Goal: Task Accomplishment & Management: Manage account settings

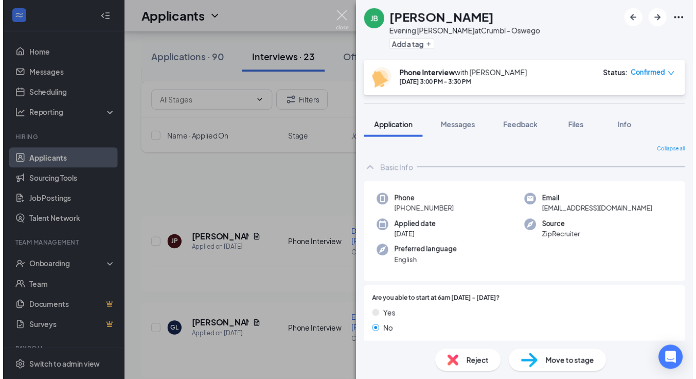
scroll to position [590, 0]
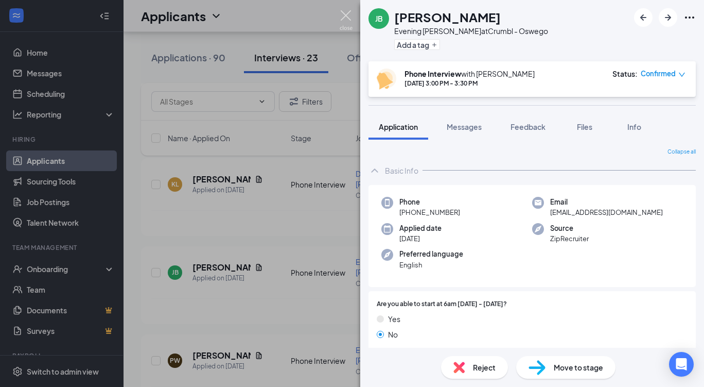
click at [347, 23] on img at bounding box center [346, 20] width 13 height 20
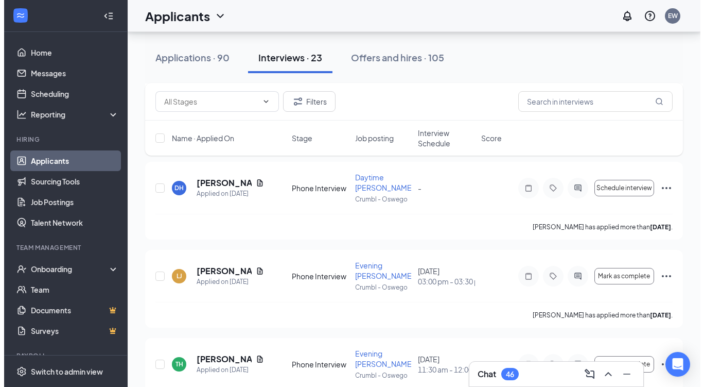
scroll to position [1115, 0]
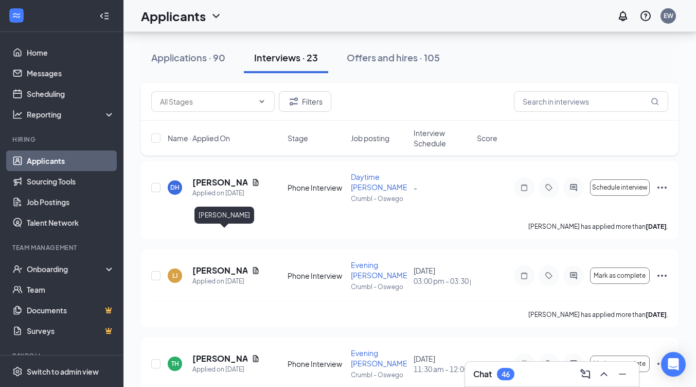
click at [213, 265] on h5 "[PERSON_NAME]" at bounding box center [219, 270] width 55 height 11
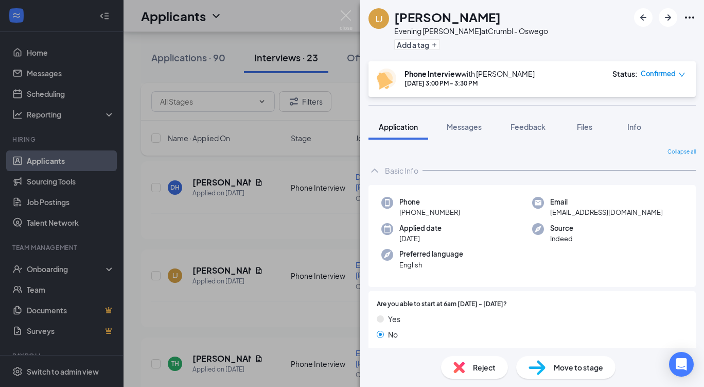
click at [490, 243] on div "Phone +1 (331) 302-6697 Email levontecampbelljr@gmail.com Applied date Sep 7 So…" at bounding box center [532, 236] width 327 height 102
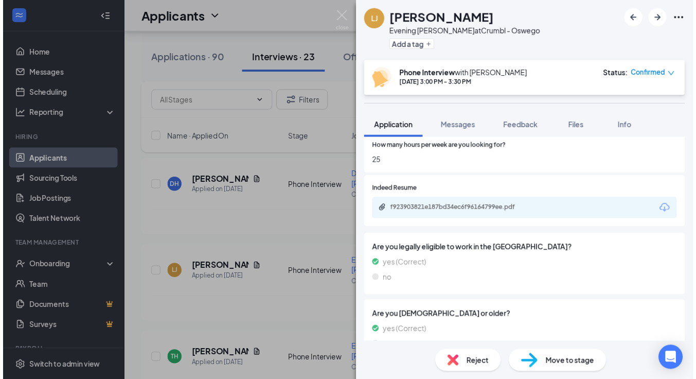
scroll to position [432, 0]
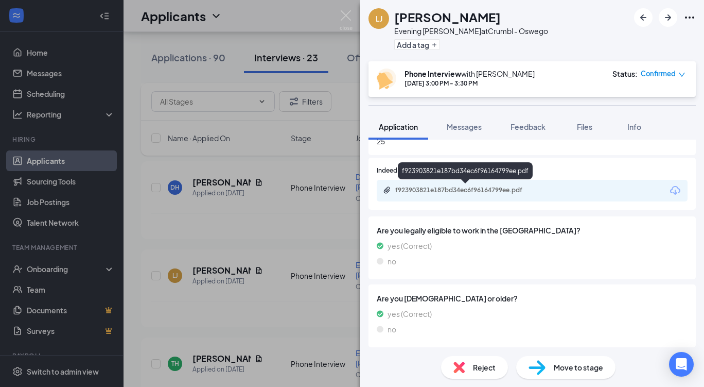
click at [507, 190] on div "f923903821e187bd34ec6f96164799ee.pdf" at bounding box center [467, 190] width 144 height 8
click at [340, 19] on img at bounding box center [346, 20] width 13 height 20
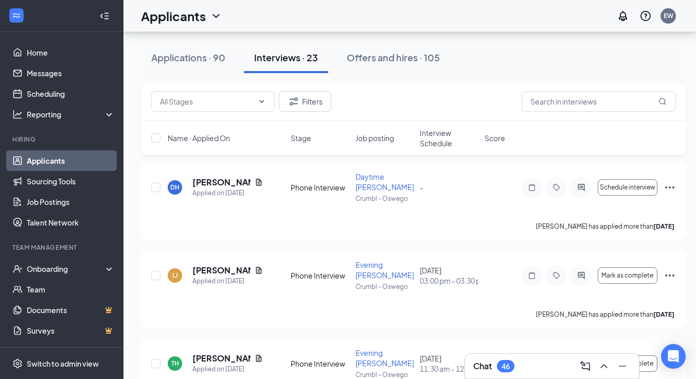
scroll to position [1041, 0]
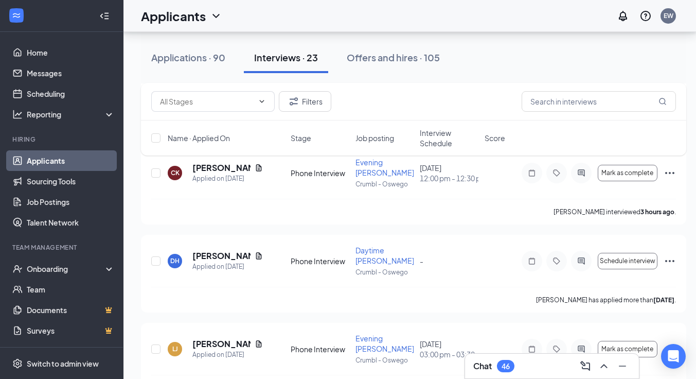
click at [167, 61] on div "Applications · 90" at bounding box center [188, 57] width 74 height 13
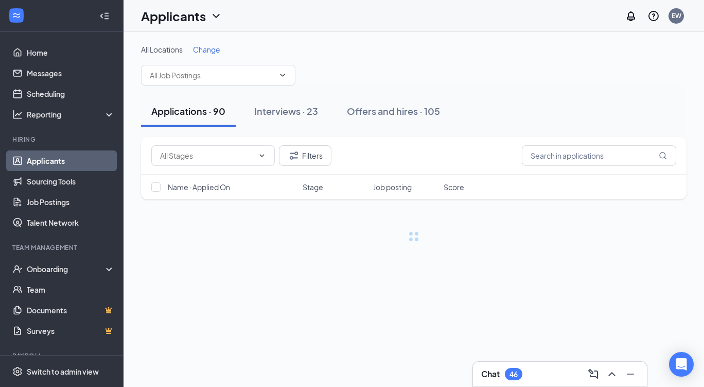
click at [215, 81] on span at bounding box center [218, 75] width 154 height 21
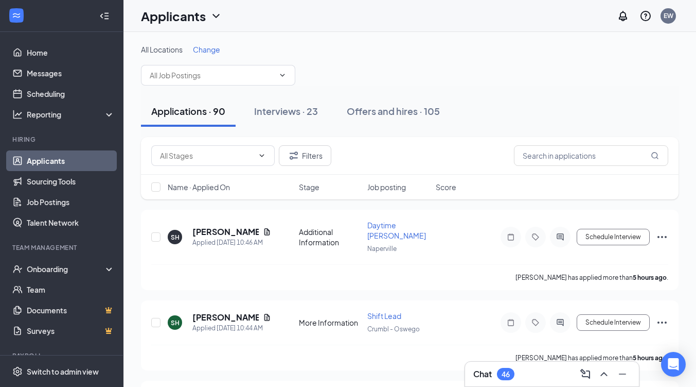
click at [286, 80] on span at bounding box center [218, 75] width 154 height 21
click at [284, 74] on icon "ChevronDown" at bounding box center [282, 75] width 8 height 8
click at [284, 72] on icon "ChevronDown" at bounding box center [282, 75] width 8 height 8
click at [284, 73] on icon "ChevronDown" at bounding box center [282, 75] width 8 height 8
click at [174, 75] on input "text" at bounding box center [212, 74] width 125 height 11
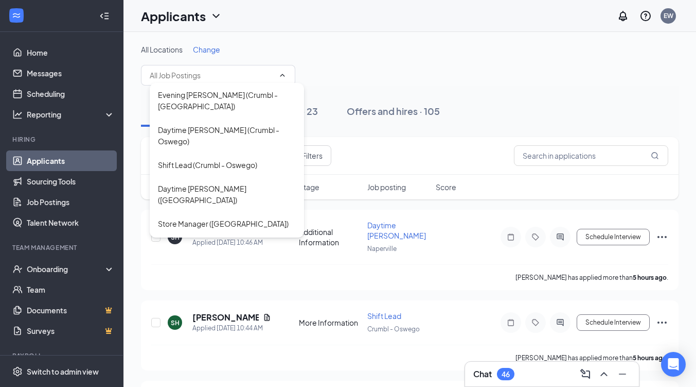
click at [175, 124] on div "Daytime Baker (Crumbl - Oswego)" at bounding box center [227, 135] width 138 height 23
type input "Daytime Baker (Crumbl - Oswego)"
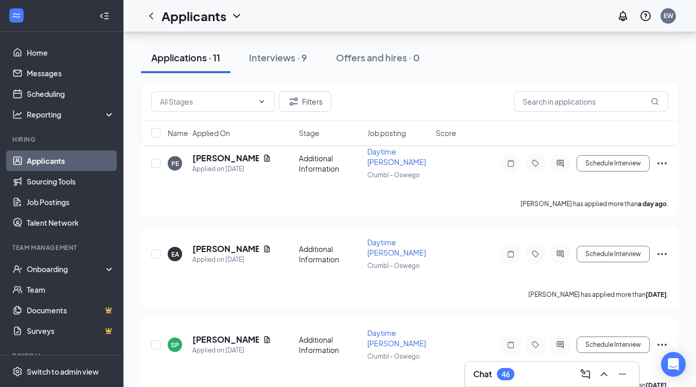
scroll to position [86, 0]
click at [0, 310] on ul "Onboarding Team Documents Surveys" at bounding box center [61, 299] width 123 height 82
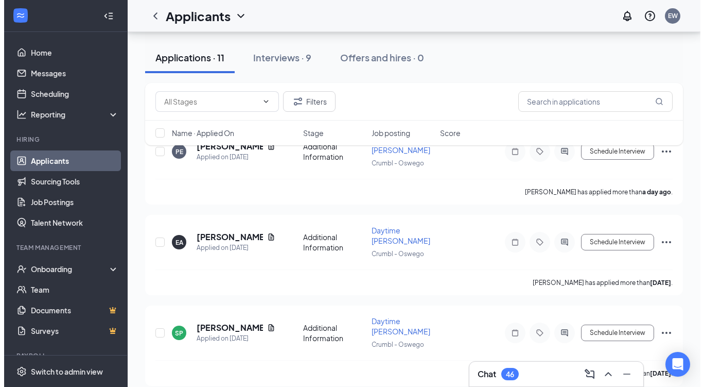
scroll to position [108, 0]
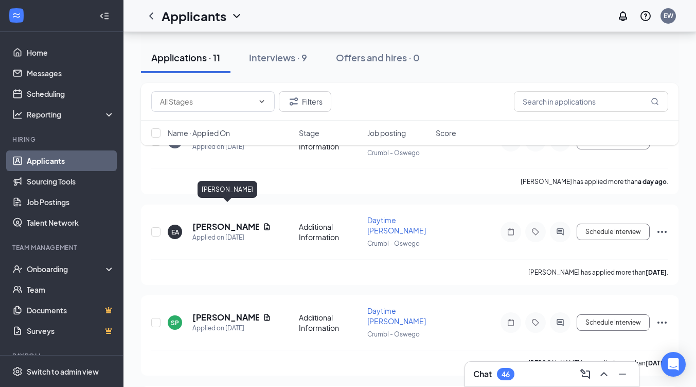
click at [235, 221] on h5 "Evan Al-Ashkar" at bounding box center [225, 226] width 66 height 11
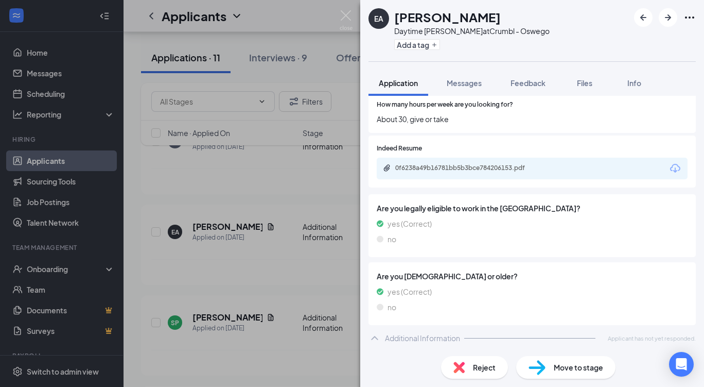
scroll to position [440, 0]
click at [670, 26] on button "button" at bounding box center [668, 17] width 19 height 19
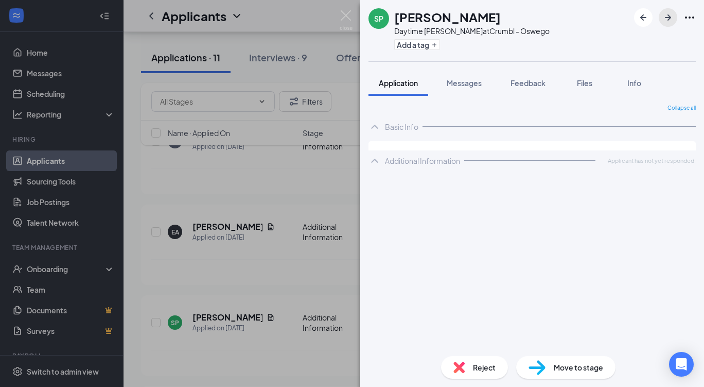
click at [670, 26] on button "button" at bounding box center [668, 17] width 19 height 19
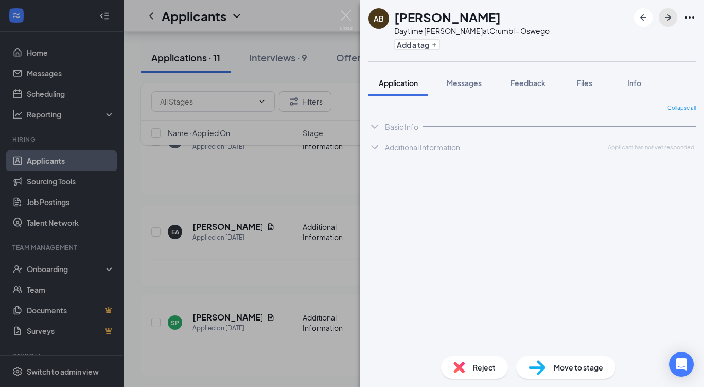
click at [670, 26] on button "button" at bounding box center [668, 17] width 19 height 19
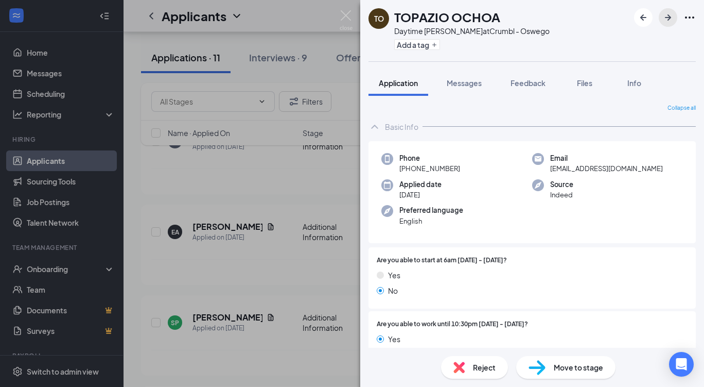
click at [670, 16] on icon "ArrowRight" at bounding box center [668, 17] width 6 height 6
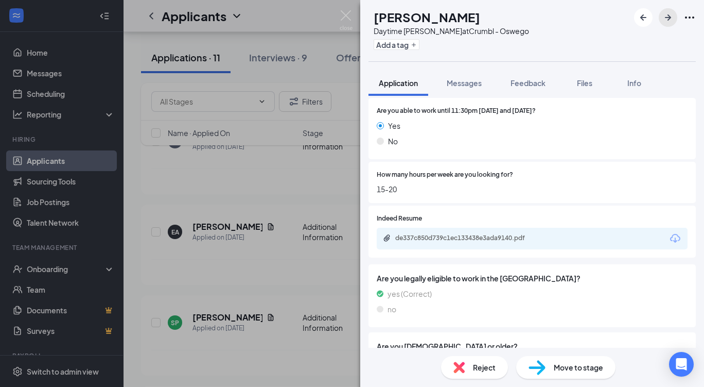
scroll to position [317, 0]
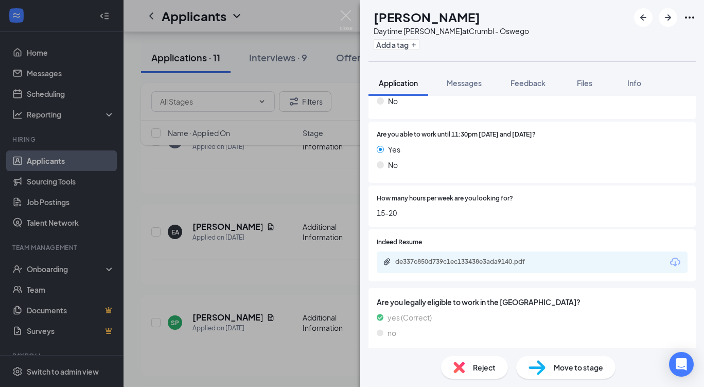
click at [523, 267] on div "de337c850d739c1ec133438e3ada9140.pdf" at bounding box center [532, 262] width 311 height 22
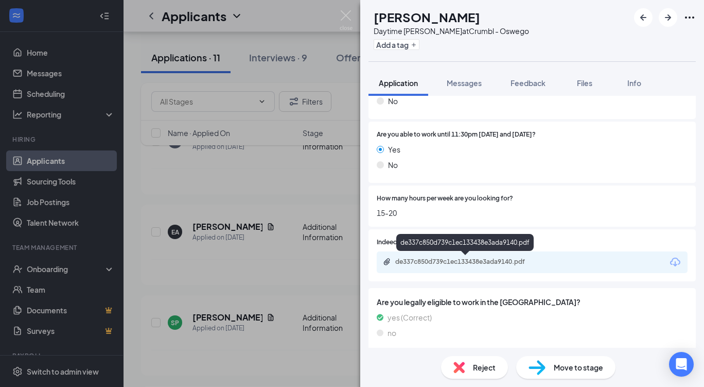
click at [505, 262] on div "de337c850d739c1ec133438e3ada9140.pdf" at bounding box center [467, 261] width 144 height 8
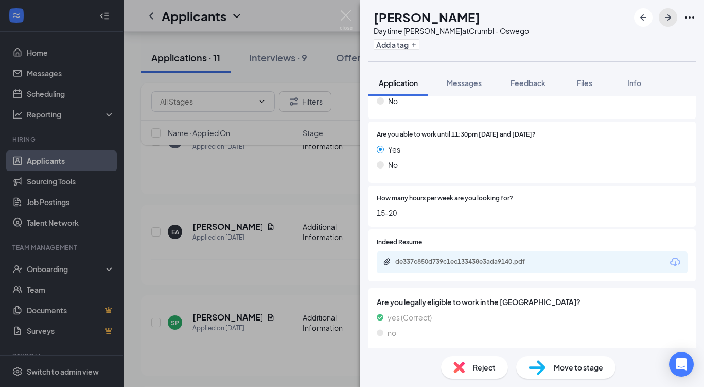
click at [669, 11] on icon "ArrowRight" at bounding box center [668, 17] width 12 height 12
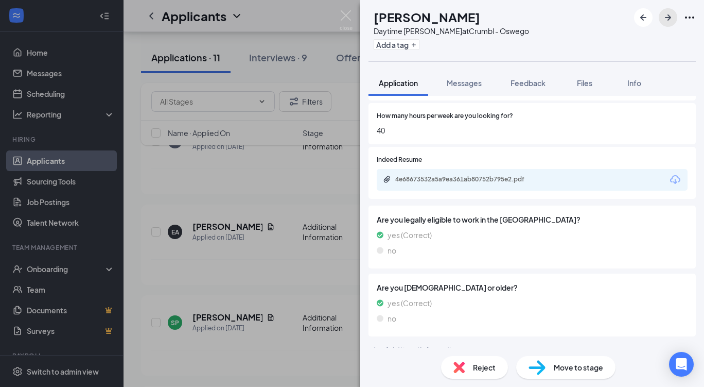
scroll to position [411, 0]
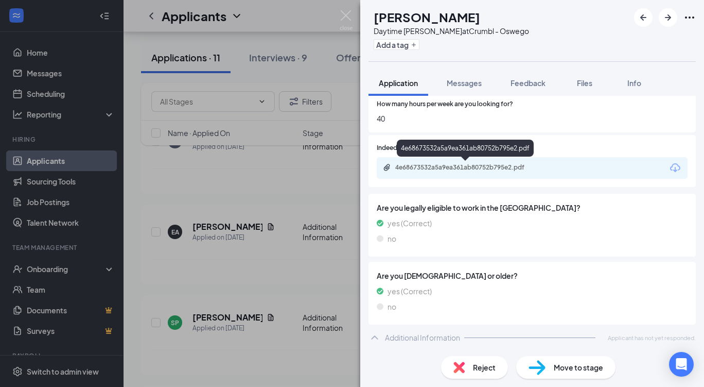
click at [539, 169] on div "4e68673532a5a9ea361ab80752b795e2.pdf" at bounding box center [466, 167] width 167 height 8
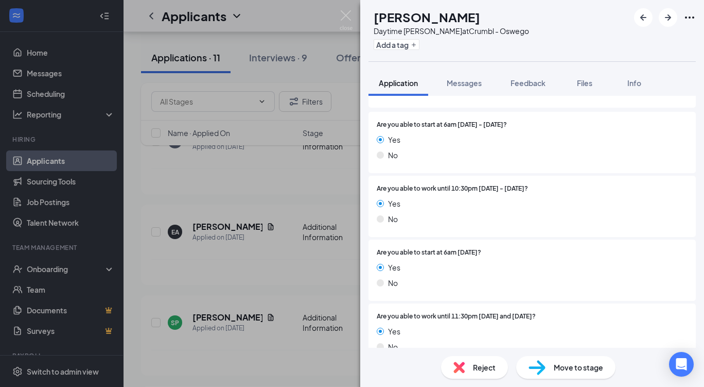
scroll to position [0, 0]
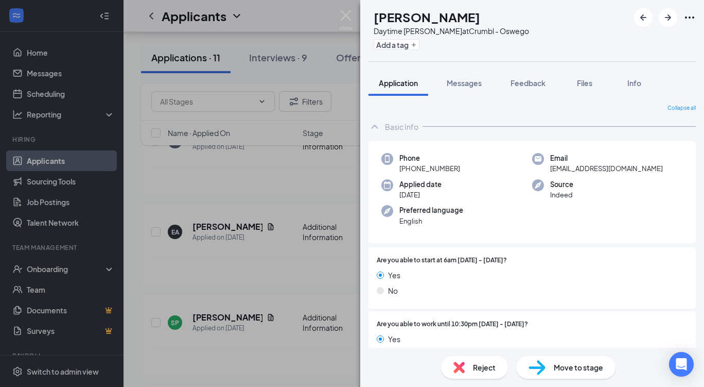
click at [561, 369] on span "Move to stage" at bounding box center [578, 366] width 49 height 11
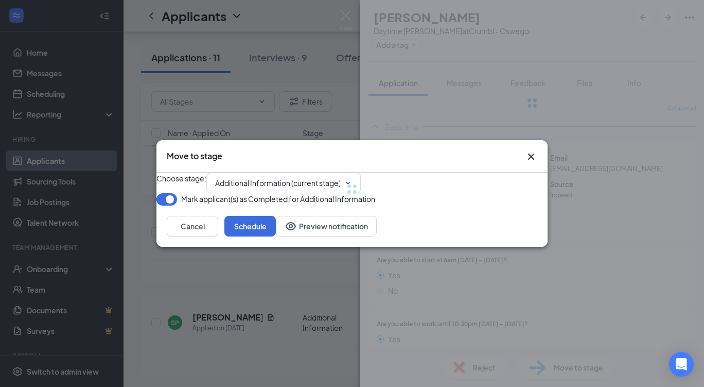
type input "Phone Interview (next stage)"
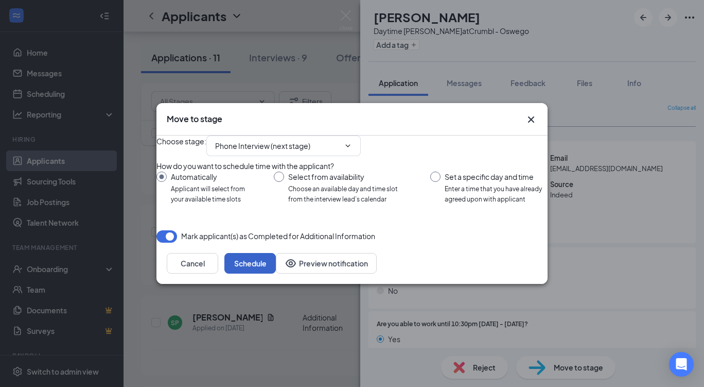
click at [276, 273] on button "Schedule" at bounding box center [249, 263] width 51 height 21
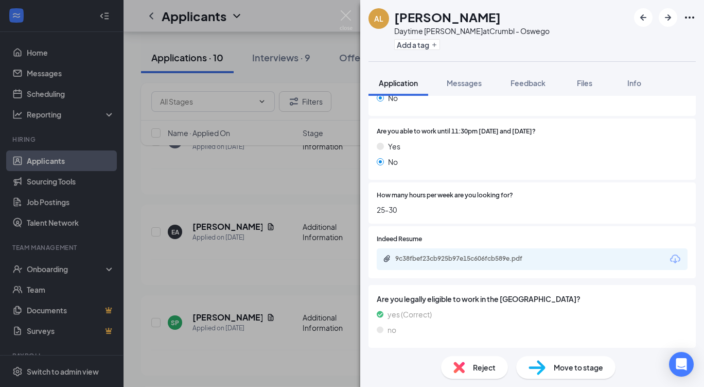
scroll to position [321, 0]
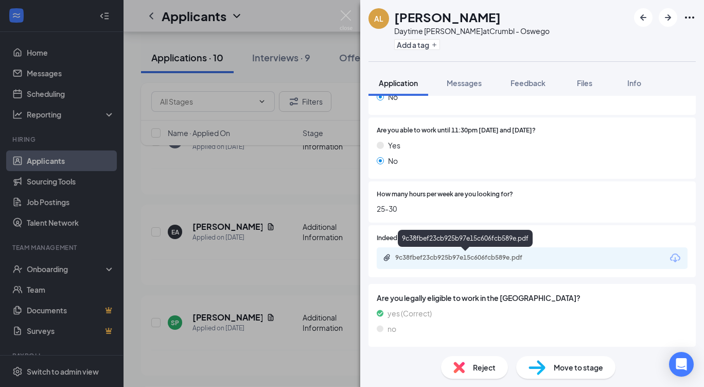
click at [517, 253] on div "9c38fbef23cb925b97e15c606fcb589e.pdf" at bounding box center [467, 257] width 144 height 8
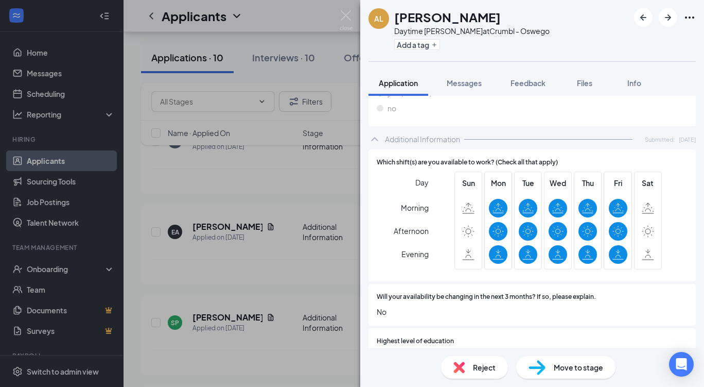
scroll to position [827, 0]
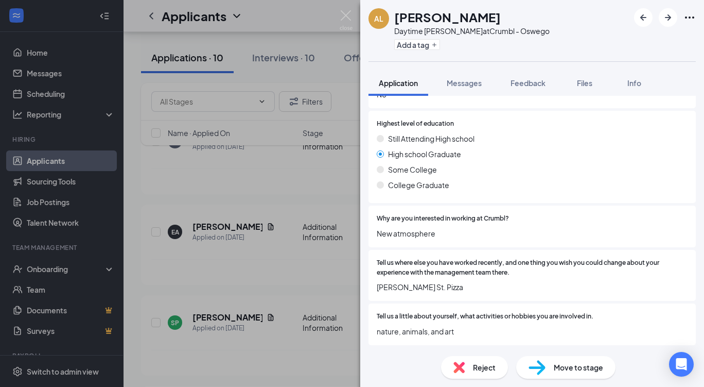
click at [671, 29] on div "AL Andrea Lopez Daytime Baker at Crumbl - Oswego Add a tag" at bounding box center [532, 30] width 344 height 61
click at [667, 16] on icon "ArrowRight" at bounding box center [668, 17] width 12 height 12
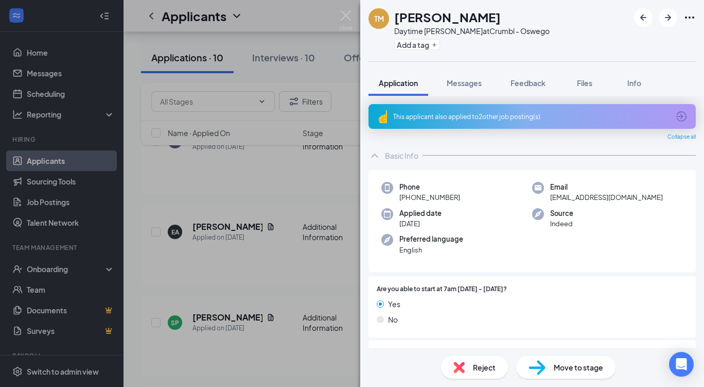
click at [675, 115] on icon "ArrowCircle" at bounding box center [681, 116] width 12 height 12
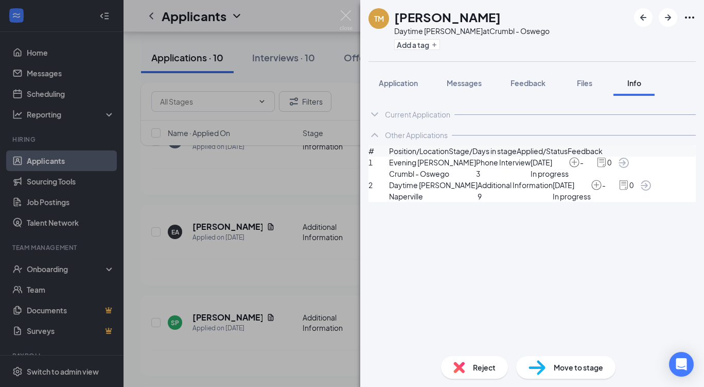
click at [409, 84] on span "Application" at bounding box center [398, 82] width 39 height 9
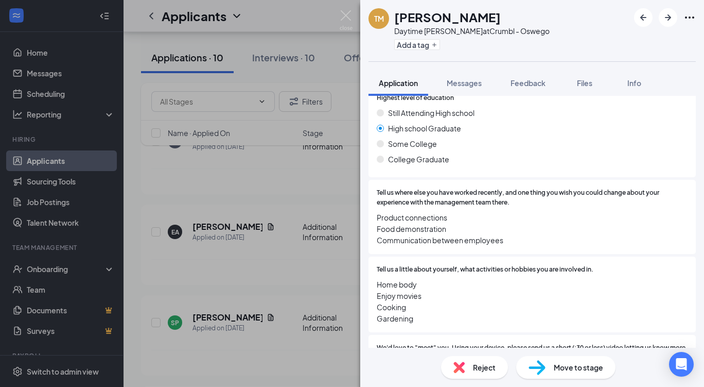
scroll to position [902, 0]
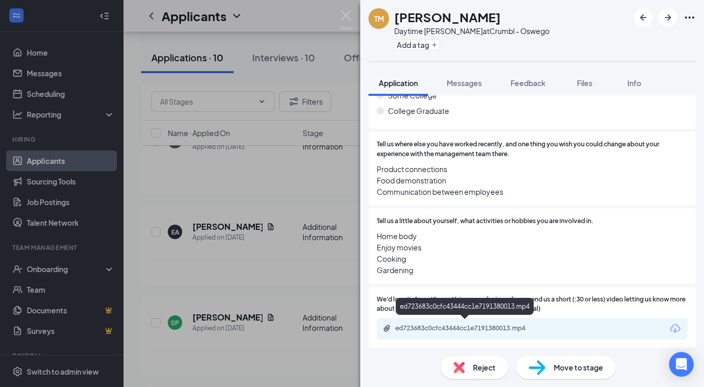
click at [459, 324] on div "ed723683c0cfc43444cc1e7191380013.mp4" at bounding box center [467, 328] width 144 height 8
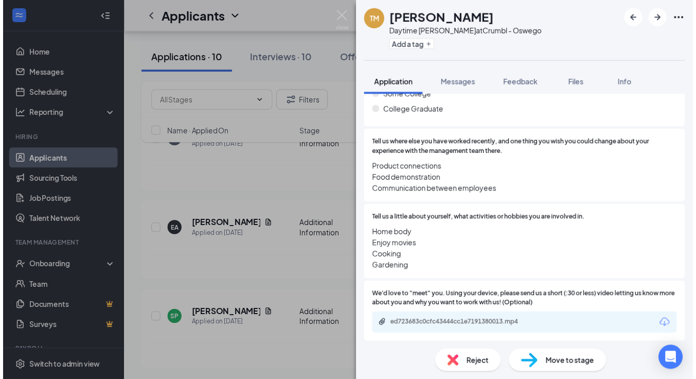
scroll to position [898, 0]
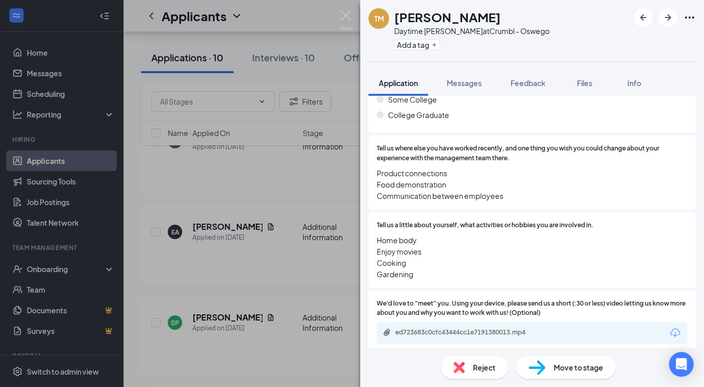
click at [355, 21] on div "TM TERRIE MENKE Daytime Baker at Crumbl - Oswego Add a tag Application Messages…" at bounding box center [352, 193] width 704 height 387
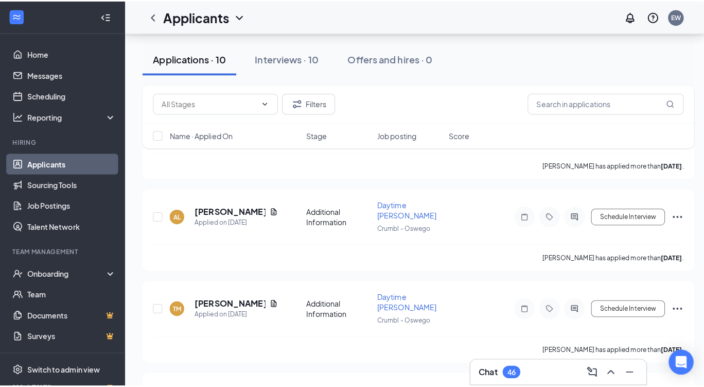
scroll to position [581, 0]
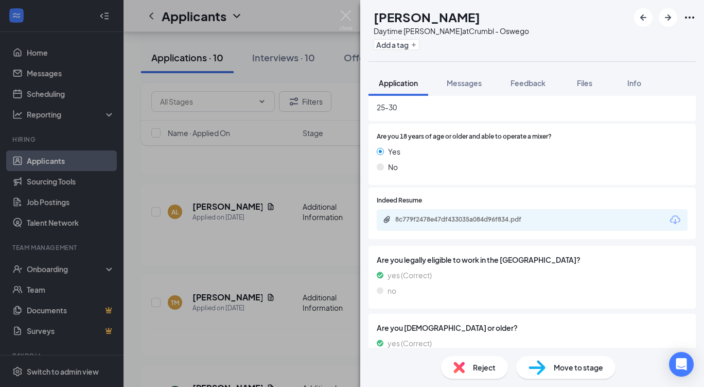
scroll to position [325, 0]
click at [500, 221] on div "8c779f2478e47df433035a084d96f834.pdf" at bounding box center [467, 219] width 144 height 8
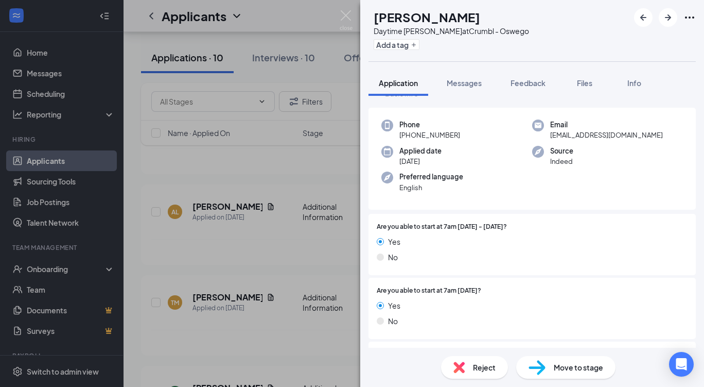
scroll to position [0, 0]
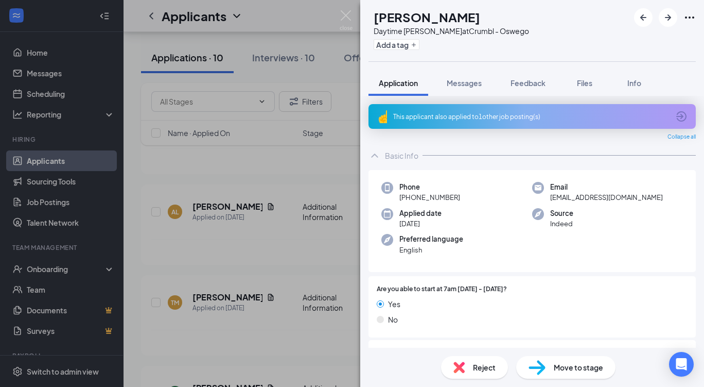
click at [676, 115] on icon "ArrowCircle" at bounding box center [681, 116] width 10 height 10
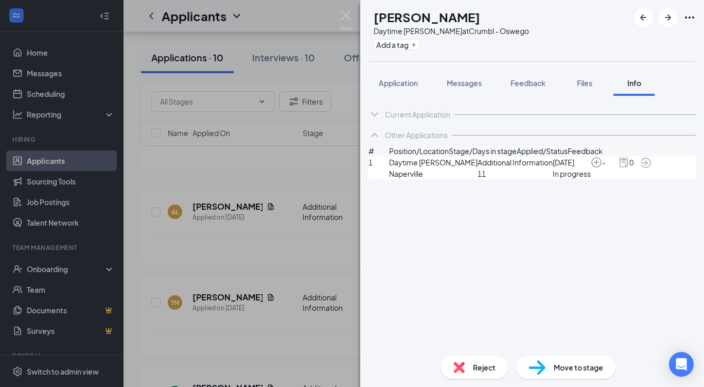
click at [405, 76] on button "Application" at bounding box center [399, 83] width 60 height 26
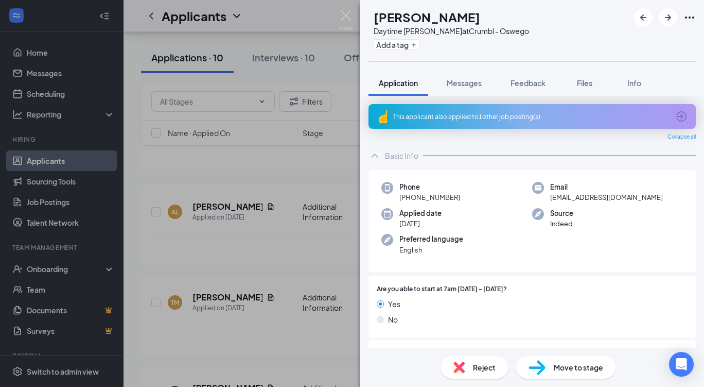
click at [571, 367] on span "Move to stage" at bounding box center [578, 366] width 49 height 11
type input "Phone Interview (next stage)"
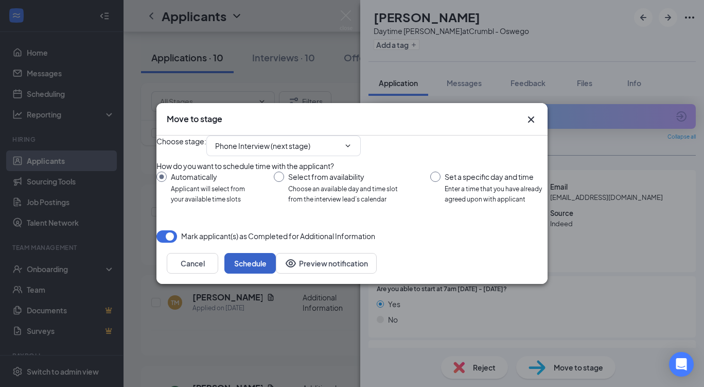
click at [276, 273] on button "Schedule" at bounding box center [249, 263] width 51 height 21
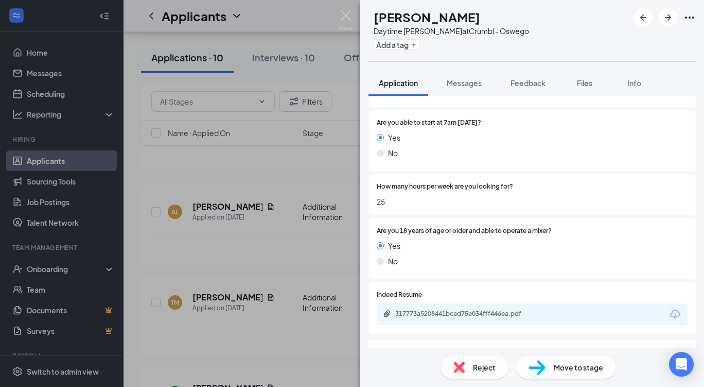
scroll to position [267, 0]
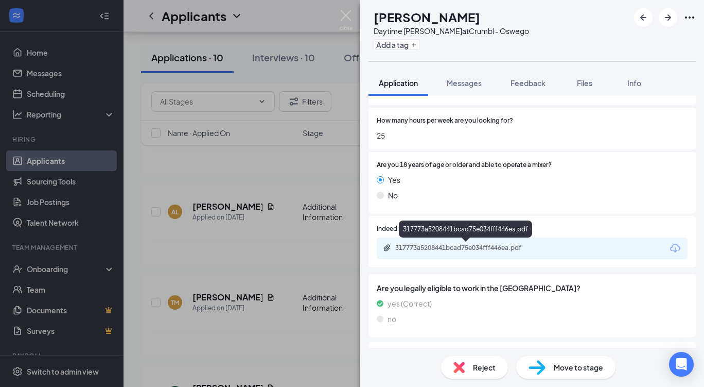
click at [533, 249] on div "317773a5208441bcad75e034fff446ea.pdf" at bounding box center [467, 247] width 144 height 8
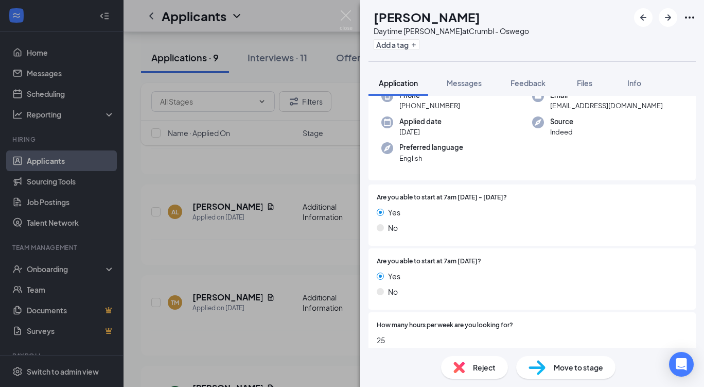
scroll to position [0, 0]
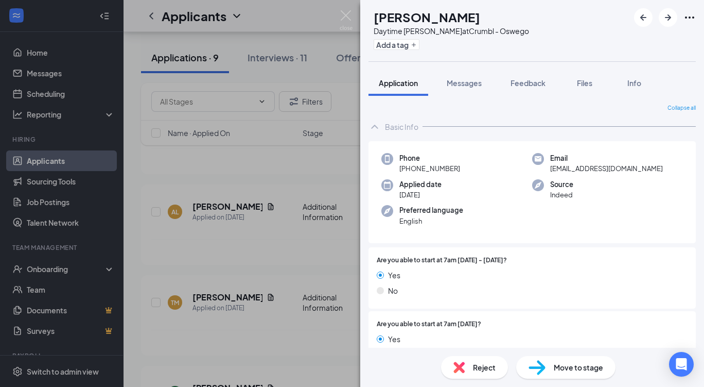
click at [580, 366] on span "Move to stage" at bounding box center [578, 366] width 49 height 11
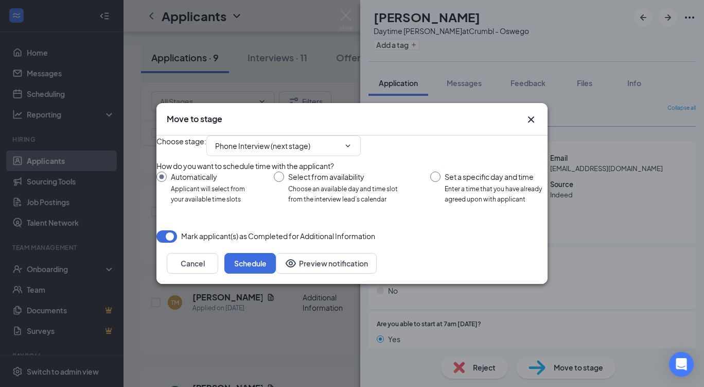
click at [535, 82] on div "Move to stage Choose stage : Phone Interview (next stage) How do you want to sc…" at bounding box center [352, 193] width 704 height 387
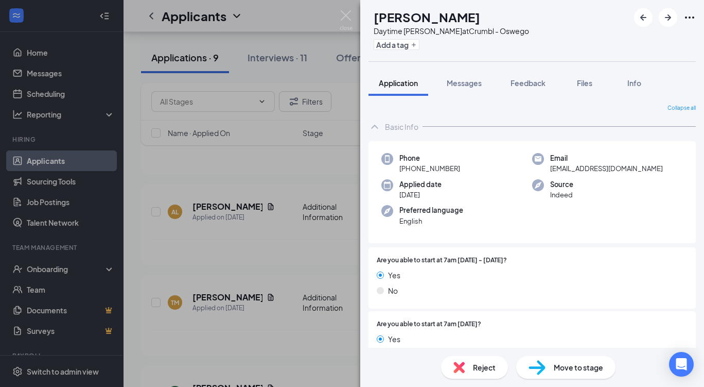
click at [560, 363] on span "Move to stage" at bounding box center [578, 366] width 49 height 11
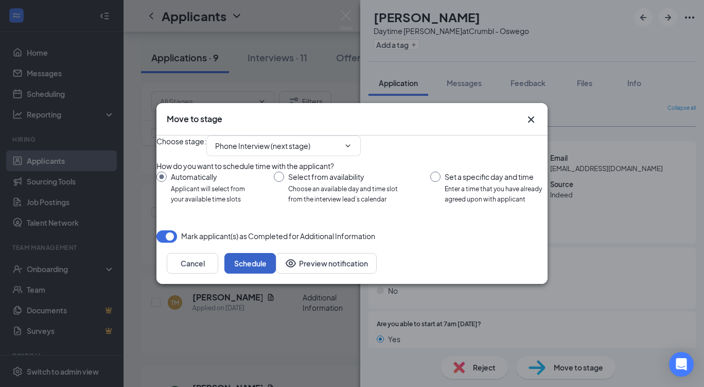
click at [276, 273] on button "Schedule" at bounding box center [249, 263] width 51 height 21
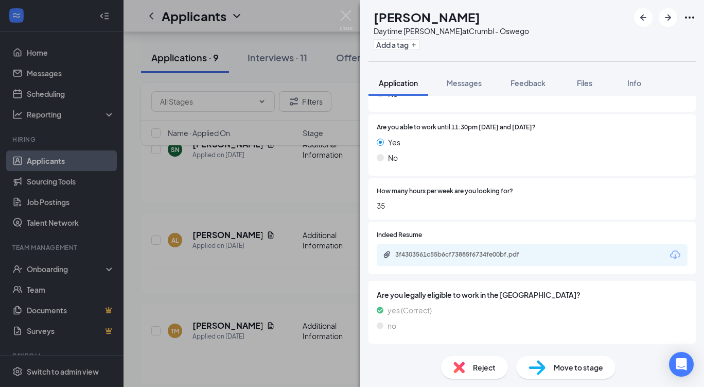
scroll to position [411, 0]
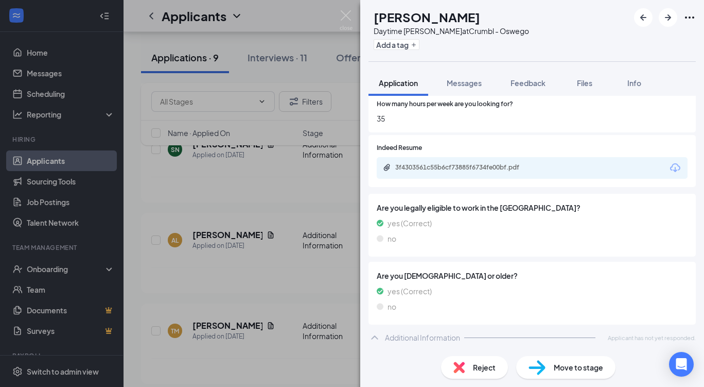
click at [501, 173] on div "3f4303561c55b6cf73885f6734fe00bf.pdf" at bounding box center [532, 168] width 311 height 22
click at [493, 163] on div "3f4303561c55b6cf73885f6734fe00bf.pdf" at bounding box center [467, 167] width 144 height 8
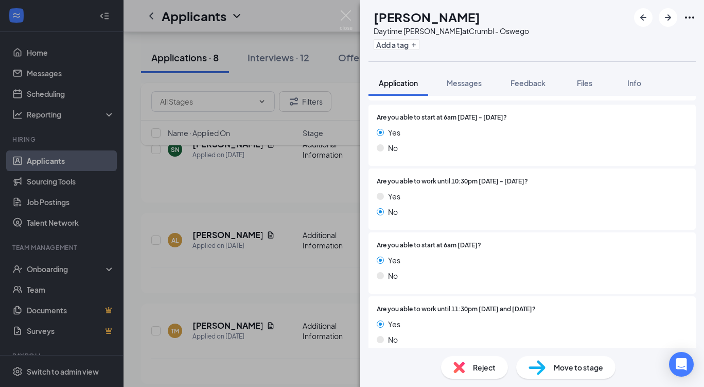
scroll to position [0, 0]
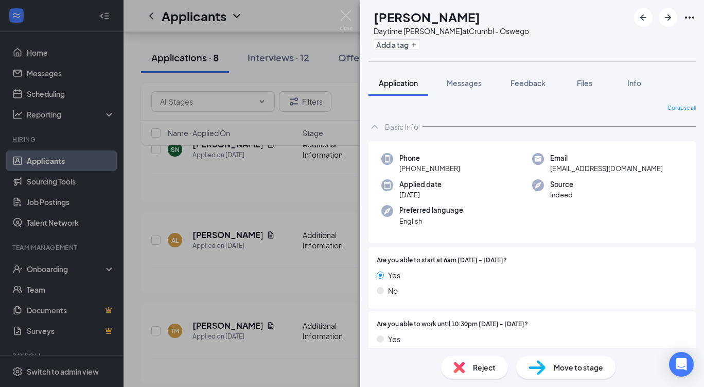
click at [340, 8] on div "PE Precious Esparza Daytime Baker at Crumbl - Oswego Add a tag Application Mess…" at bounding box center [352, 193] width 704 height 387
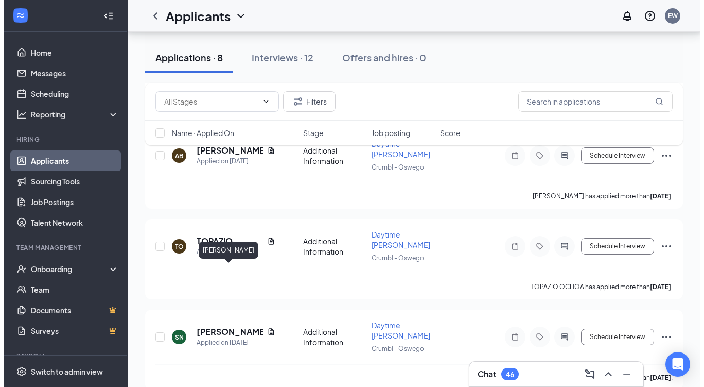
scroll to position [365, 0]
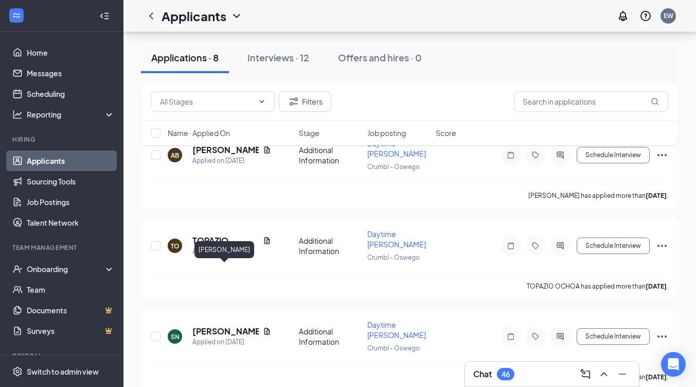
click at [223, 325] on h5 "Sophia Ngo" at bounding box center [225, 330] width 66 height 11
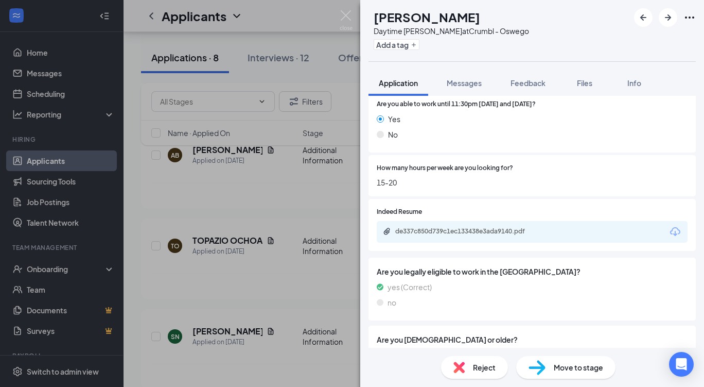
scroll to position [348, 0]
click at [568, 366] on span "Move to stage" at bounding box center [578, 366] width 49 height 11
type input "Phone Interview (next stage)"
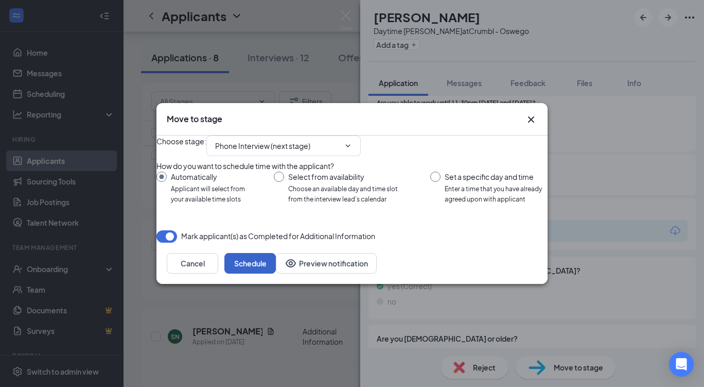
click at [276, 273] on button "Schedule" at bounding box center [249, 263] width 51 height 21
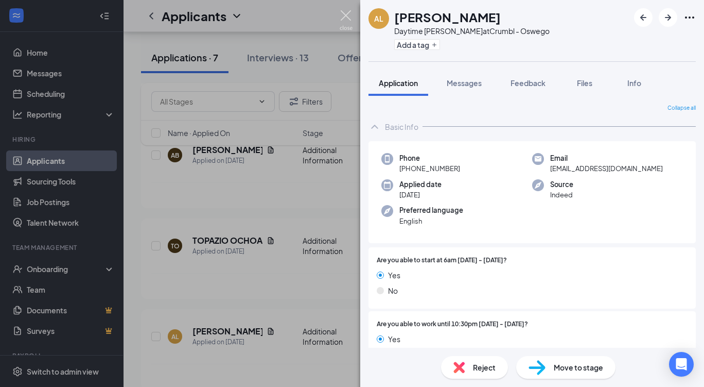
click at [348, 19] on img at bounding box center [346, 20] width 13 height 20
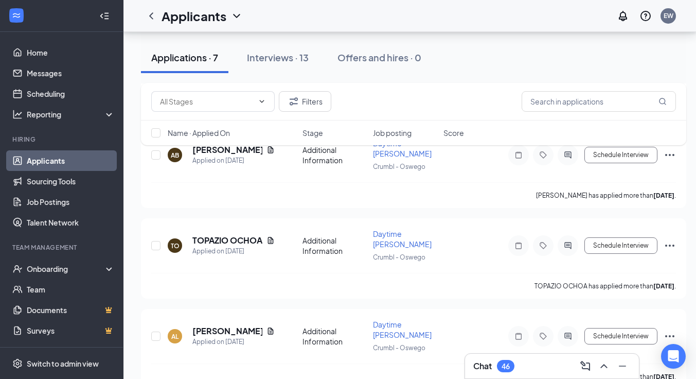
click at [153, 19] on icon "ChevronLeft" at bounding box center [151, 15] width 4 height 7
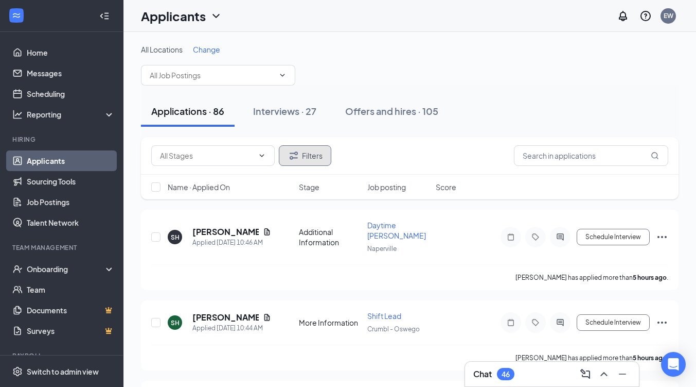
click at [323, 160] on button "Filters" at bounding box center [305, 155] width 52 height 21
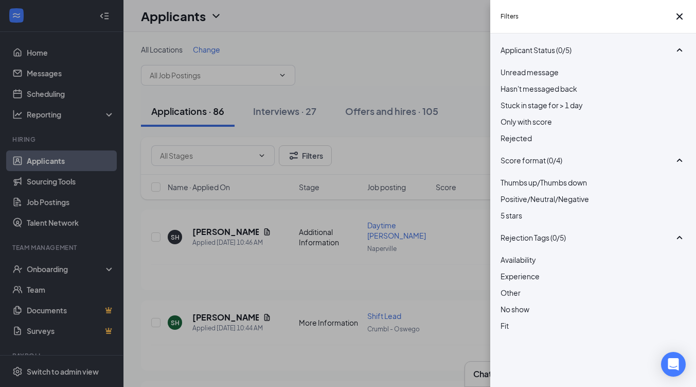
scroll to position [48, 0]
click at [679, 16] on icon "Cross" at bounding box center [680, 16] width 12 height 12
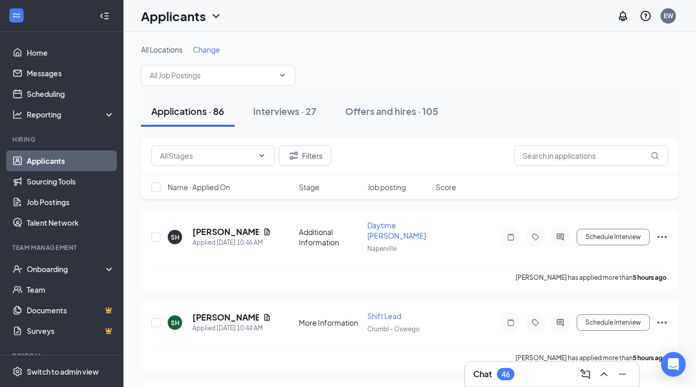
click at [302, 108] on div "Interviews · 27" at bounding box center [284, 110] width 63 height 13
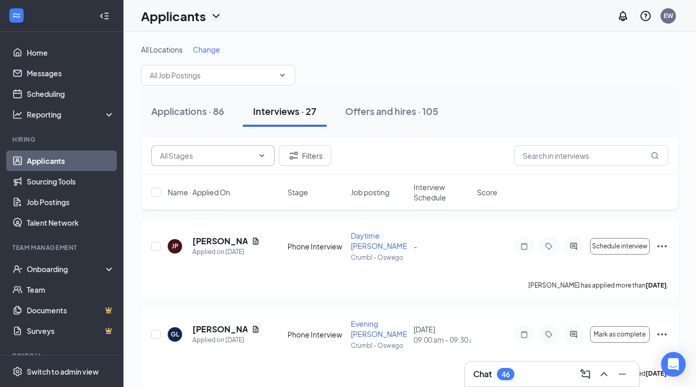
click at [223, 150] on input "text" at bounding box center [207, 155] width 94 height 11
click at [233, 198] on div "Phone Interview (24)" at bounding box center [202, 198] width 68 height 11
type input "Phone Interview (24)"
click at [611, 374] on button at bounding box center [604, 373] width 16 height 16
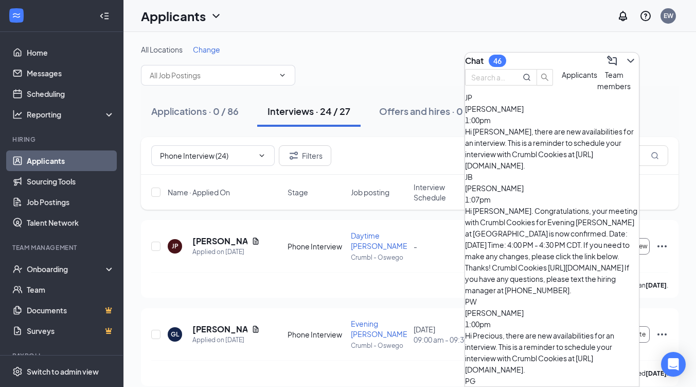
click at [524, 308] on span "[PERSON_NAME]" at bounding box center [494, 312] width 59 height 9
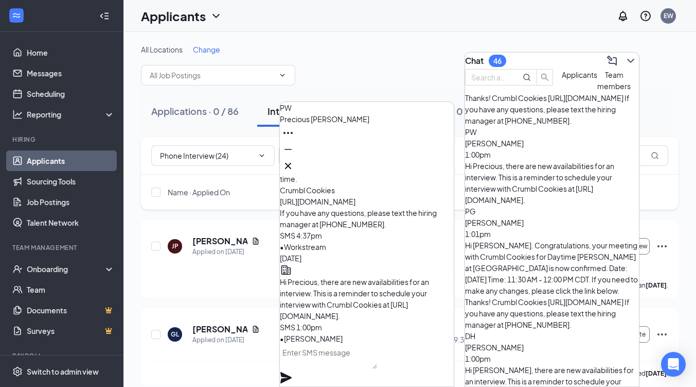
scroll to position [170, 0]
click at [294, 160] on icon "Cross" at bounding box center [288, 166] width 12 height 12
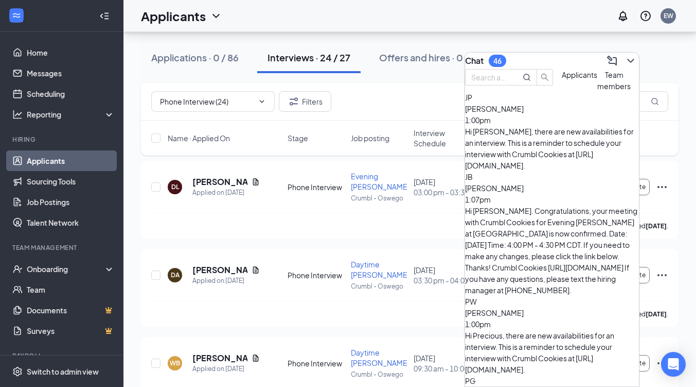
scroll to position [180, 0]
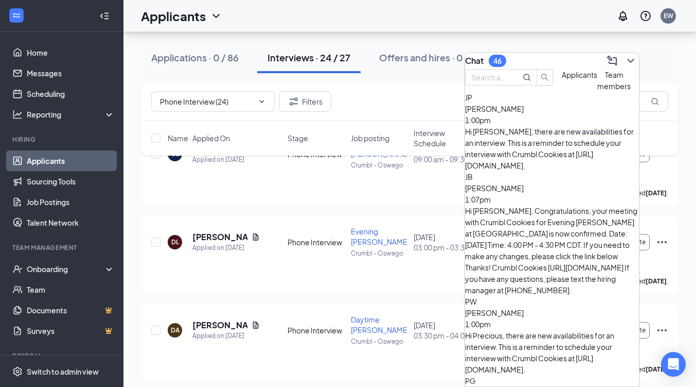
click at [598, 91] on span "Team members" at bounding box center [614, 80] width 33 height 21
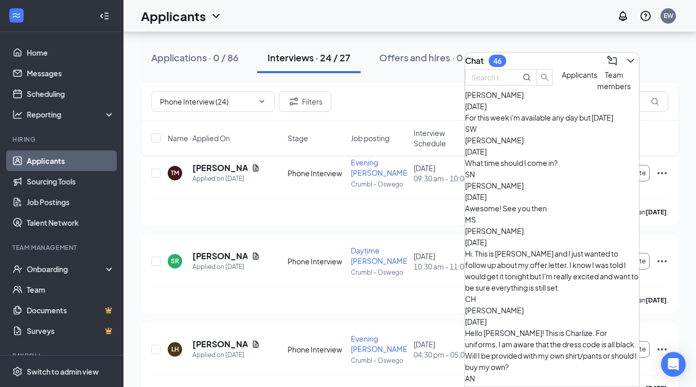
scroll to position [1898, 0]
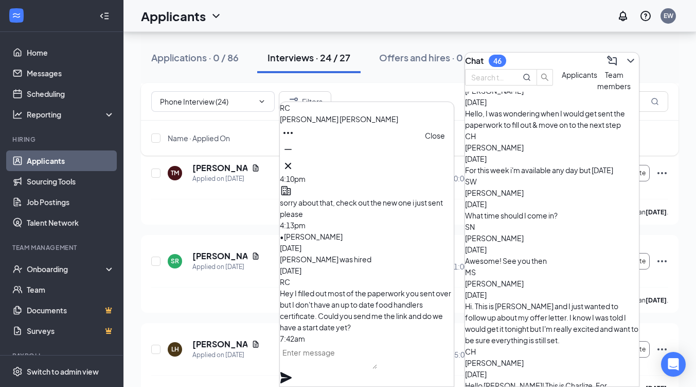
click at [294, 162] on icon "Cross" at bounding box center [288, 166] width 12 height 12
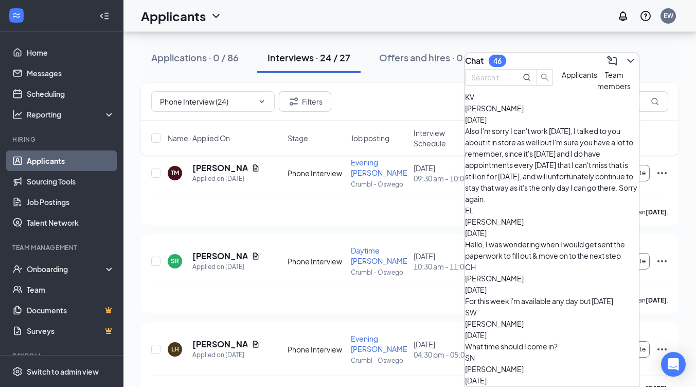
scroll to position [1762, 0]
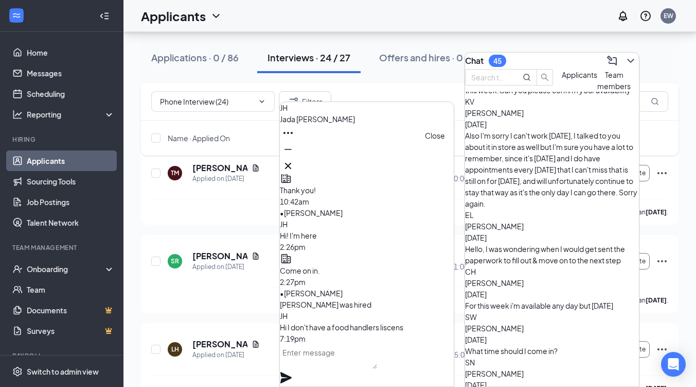
click at [294, 161] on icon "Cross" at bounding box center [288, 166] width 12 height 12
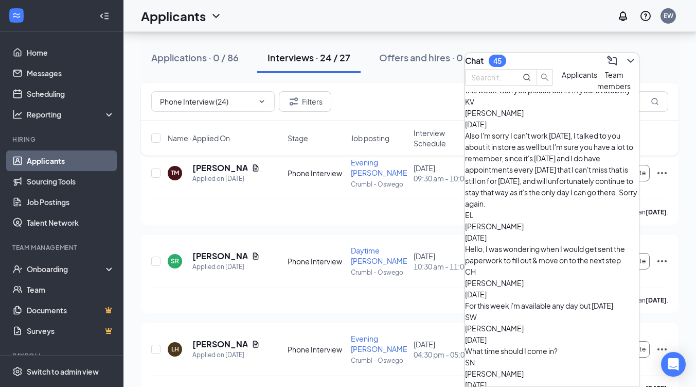
scroll to position [1710, 0]
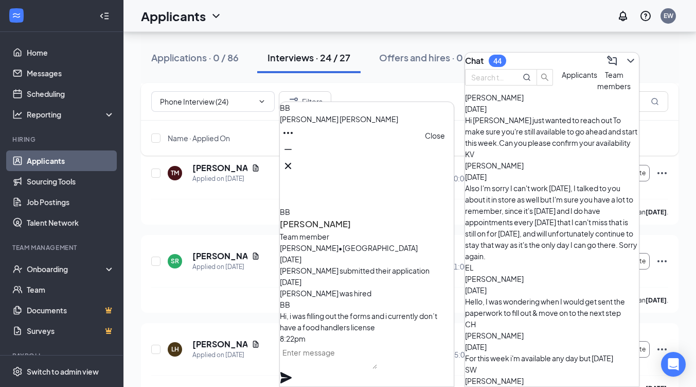
click at [291, 163] on icon "Cross" at bounding box center [288, 166] width 6 height 6
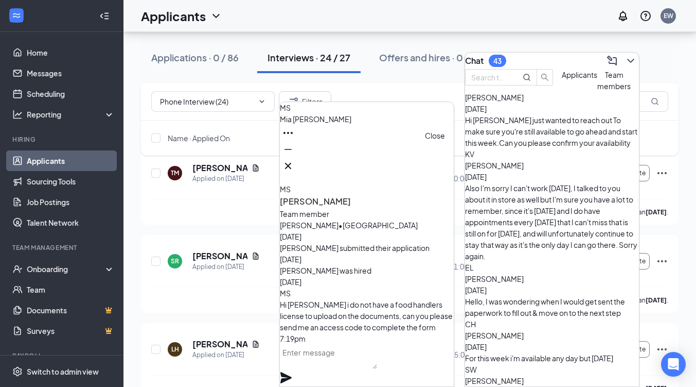
click at [294, 160] on icon "Cross" at bounding box center [288, 166] width 12 height 12
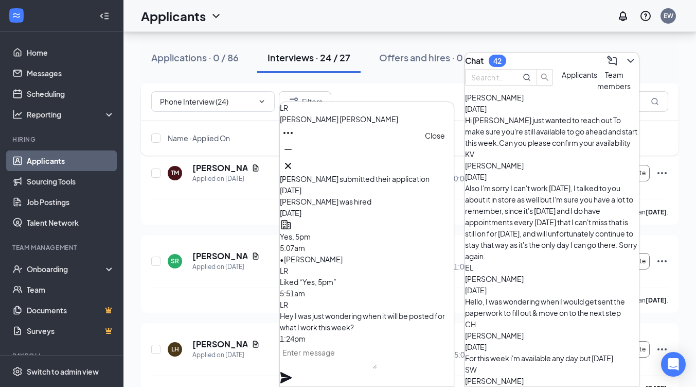
click at [296, 157] on button at bounding box center [288, 165] width 16 height 16
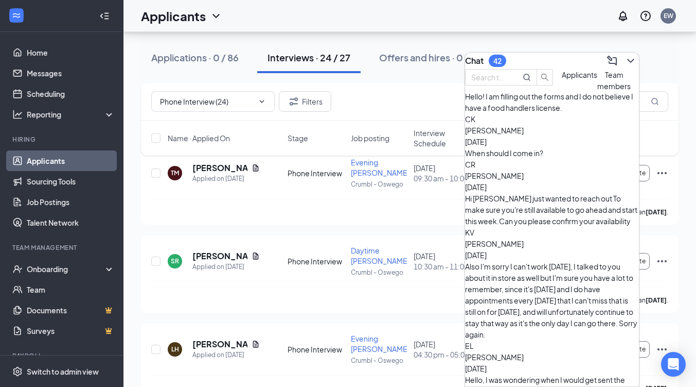
scroll to position [1616, 0]
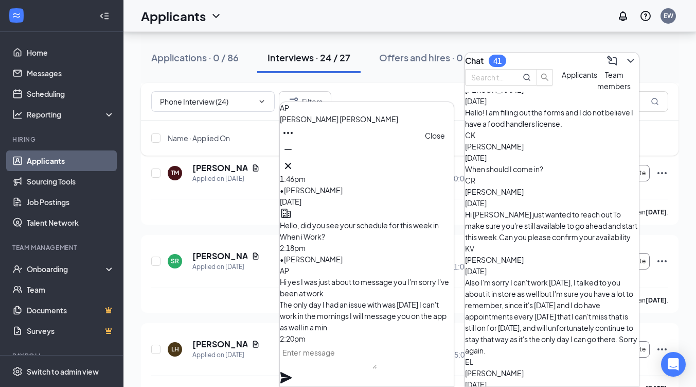
click at [296, 157] on button at bounding box center [288, 165] width 16 height 16
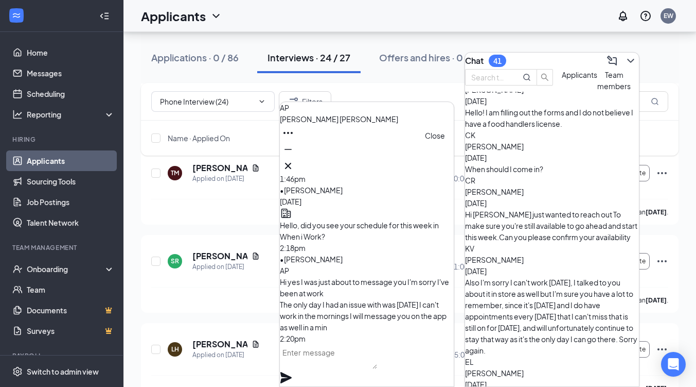
click at [296, 162] on button at bounding box center [288, 165] width 16 height 16
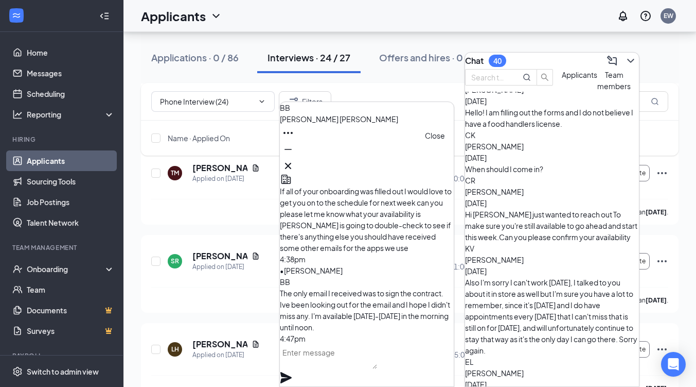
click at [291, 163] on icon "Cross" at bounding box center [288, 166] width 6 height 6
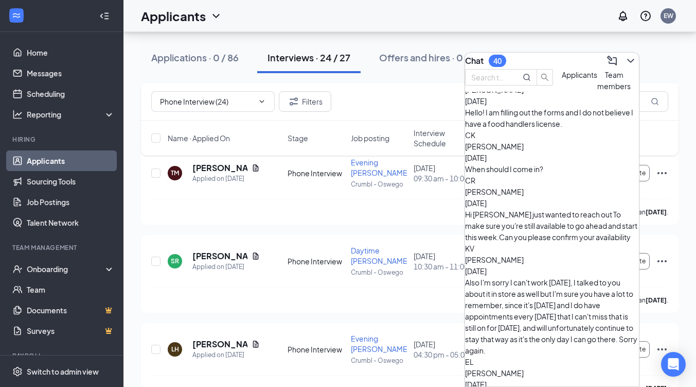
scroll to position [1541, 0]
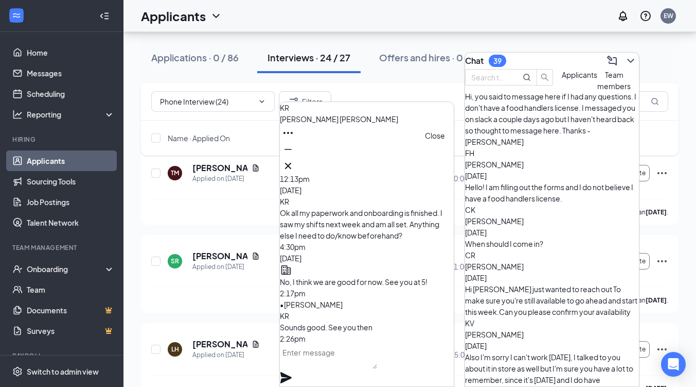
click at [296, 157] on button at bounding box center [288, 165] width 16 height 16
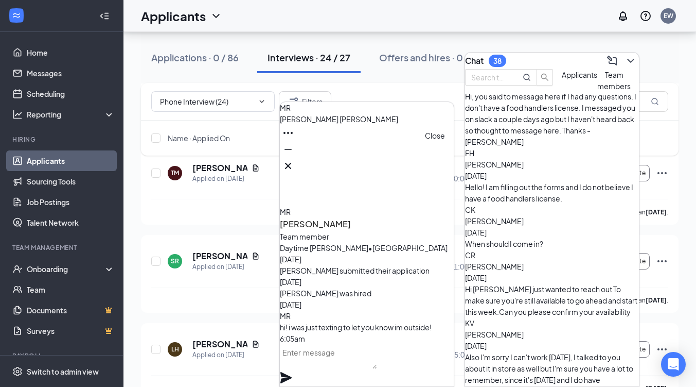
click at [294, 163] on icon "Cross" at bounding box center [288, 166] width 12 height 12
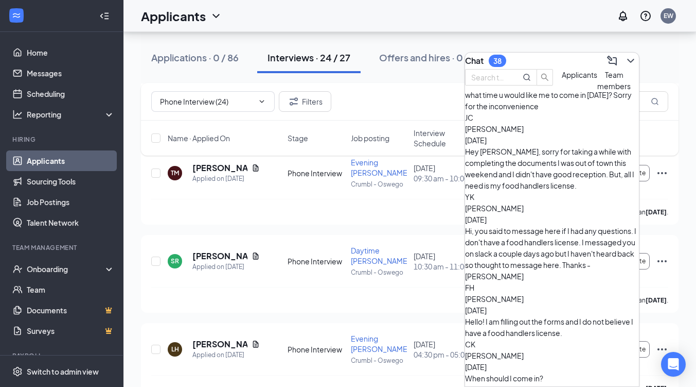
scroll to position [1368, 0]
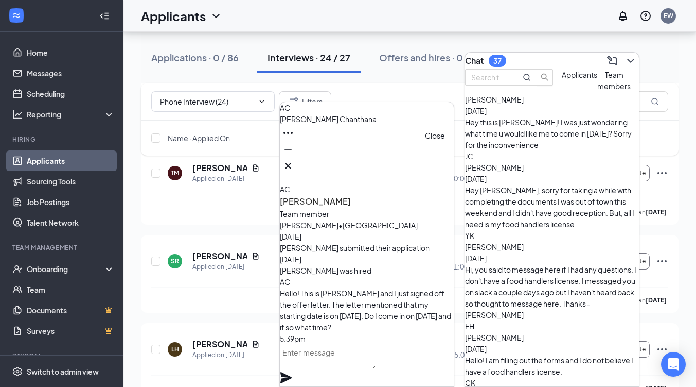
click at [296, 164] on button at bounding box center [288, 165] width 16 height 16
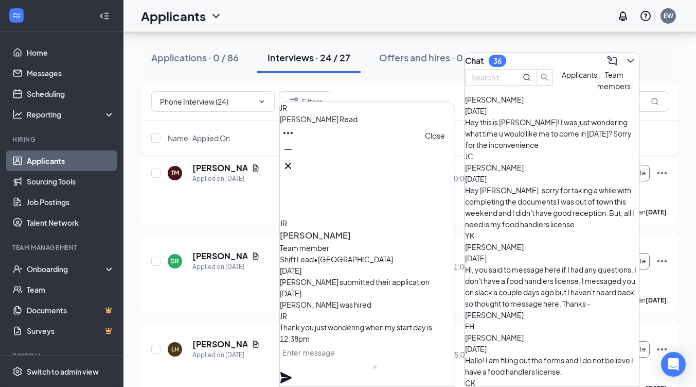
click at [296, 157] on button at bounding box center [288, 165] width 16 height 16
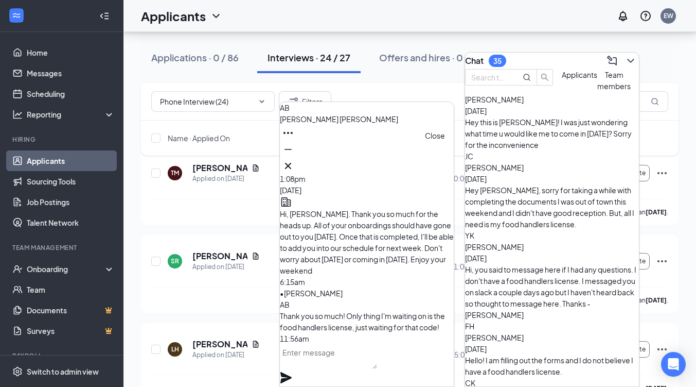
click at [294, 160] on icon "Cross" at bounding box center [288, 166] width 12 height 12
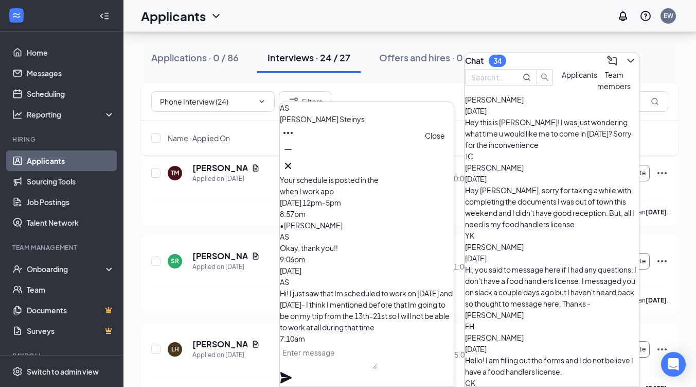
click at [294, 160] on icon "Cross" at bounding box center [288, 166] width 12 height 12
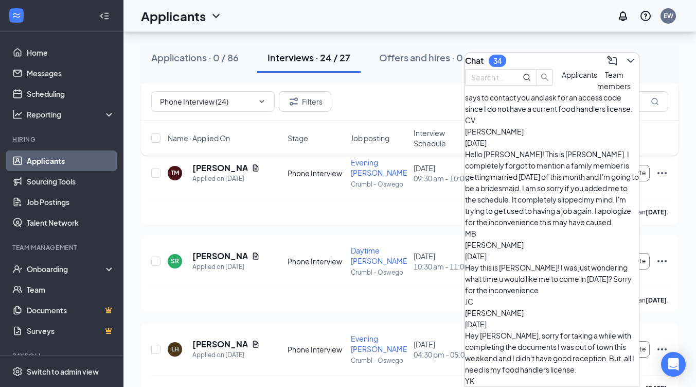
scroll to position [1224, 0]
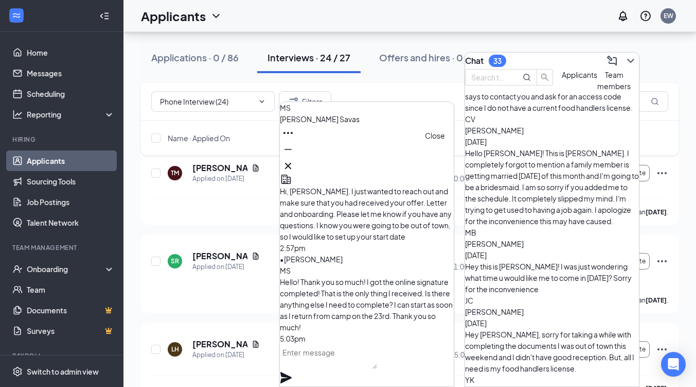
click at [294, 160] on icon "Cross" at bounding box center [288, 166] width 12 height 12
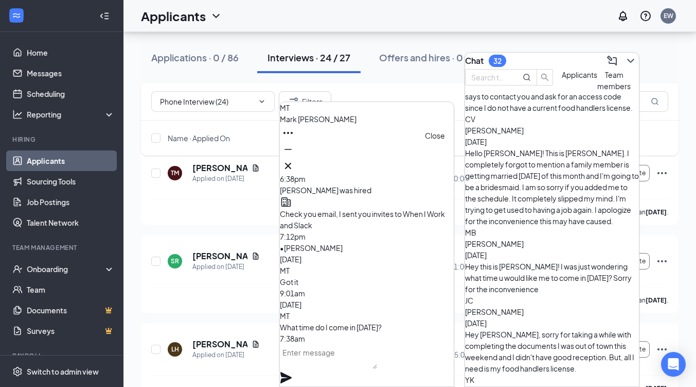
click at [294, 163] on icon "Cross" at bounding box center [288, 166] width 12 height 12
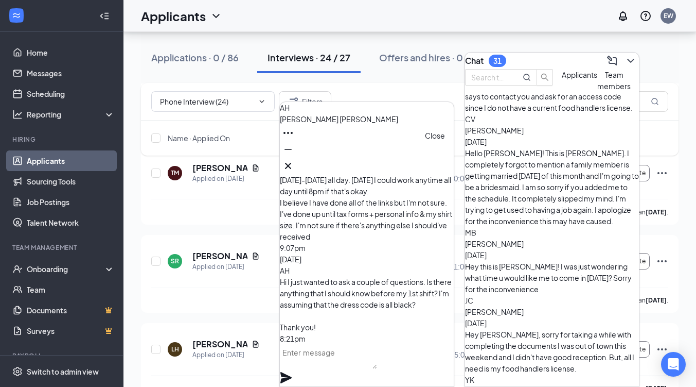
click at [294, 160] on icon "Cross" at bounding box center [288, 166] width 12 height 12
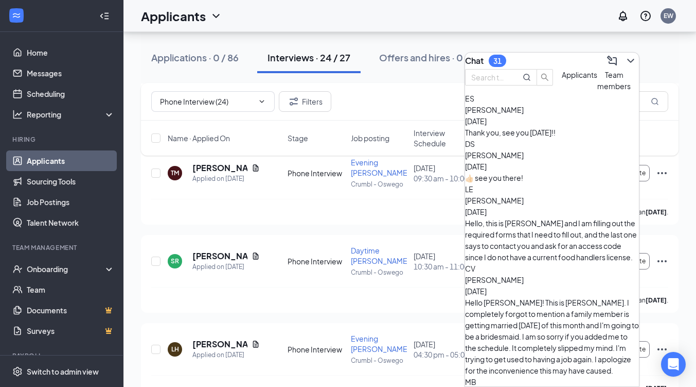
scroll to position [1063, 0]
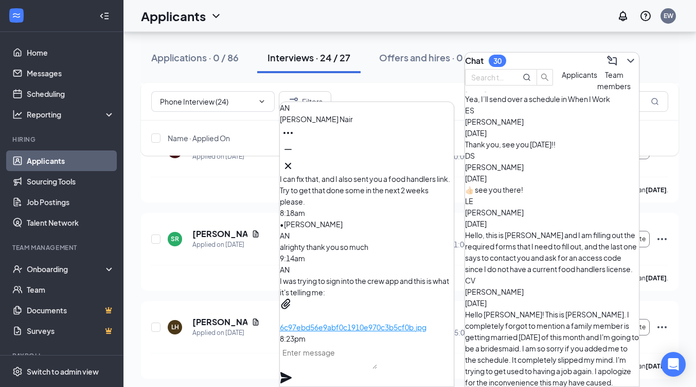
scroll to position [1773, 0]
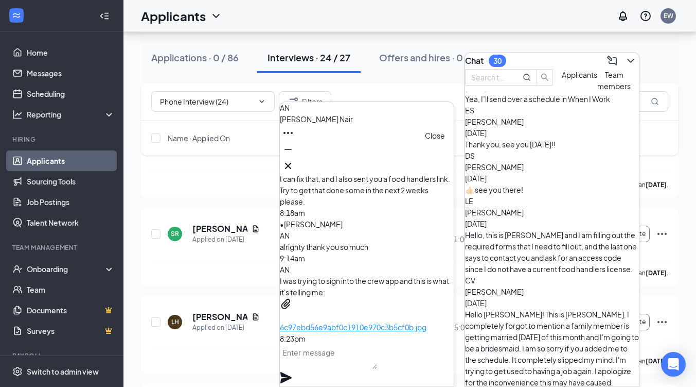
click at [294, 162] on icon "Cross" at bounding box center [288, 166] width 12 height 12
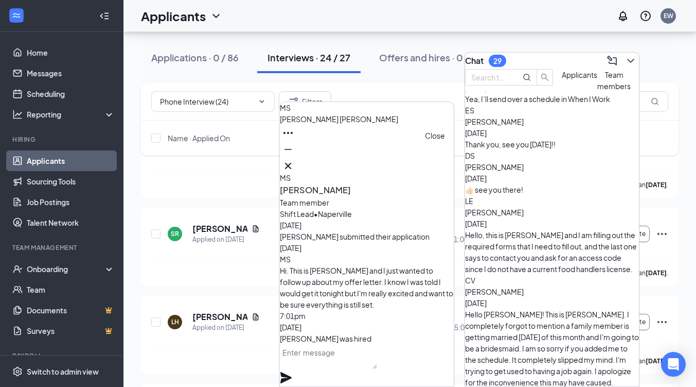
click at [294, 160] on icon "Cross" at bounding box center [288, 166] width 12 height 12
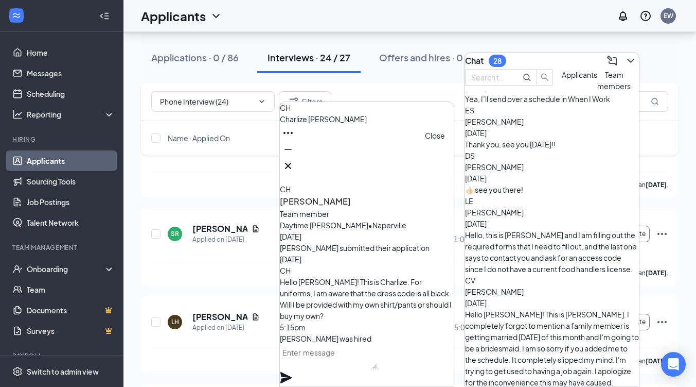
click at [294, 160] on icon "Cross" at bounding box center [288, 166] width 12 height 12
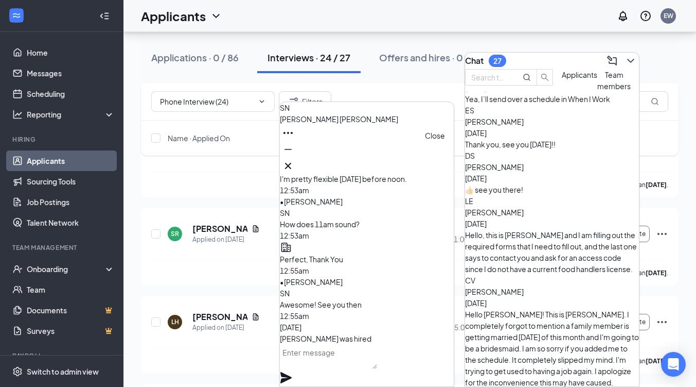
click at [294, 160] on icon "Cross" at bounding box center [288, 166] width 12 height 12
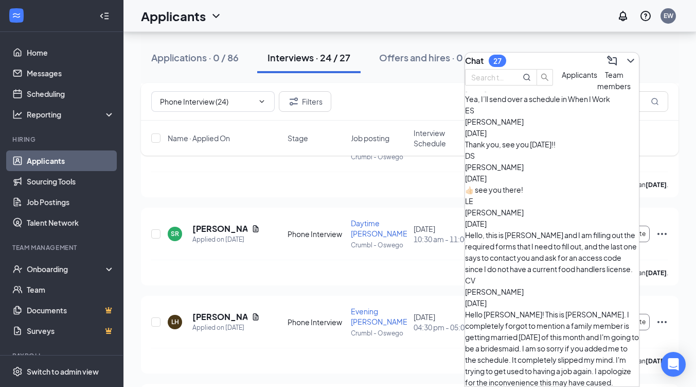
scroll to position [927, 0]
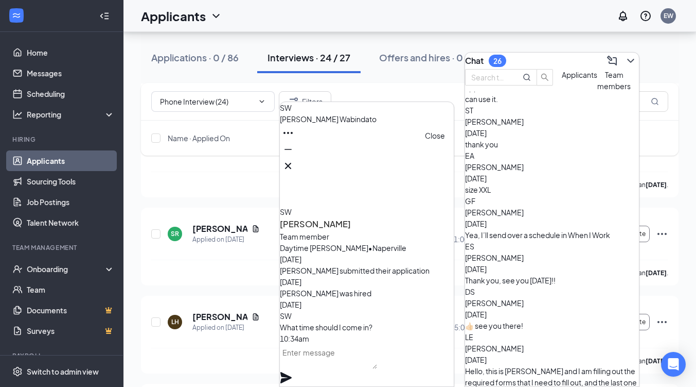
click at [291, 163] on icon "Cross" at bounding box center [288, 166] width 6 height 6
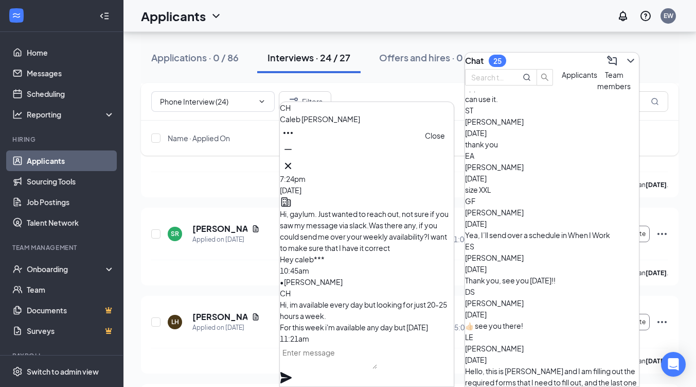
click at [294, 160] on icon "Cross" at bounding box center [288, 166] width 12 height 12
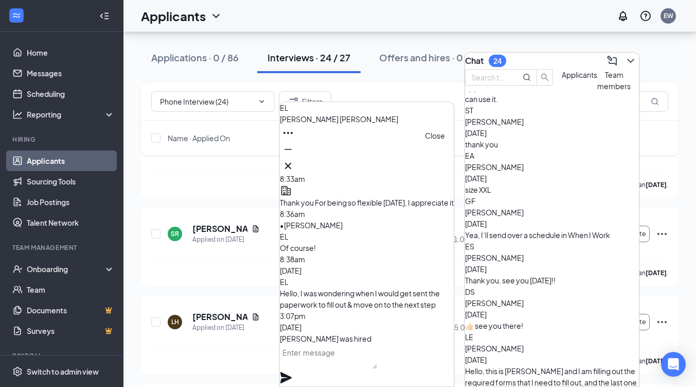
click at [294, 164] on icon "Cross" at bounding box center [288, 166] width 12 height 12
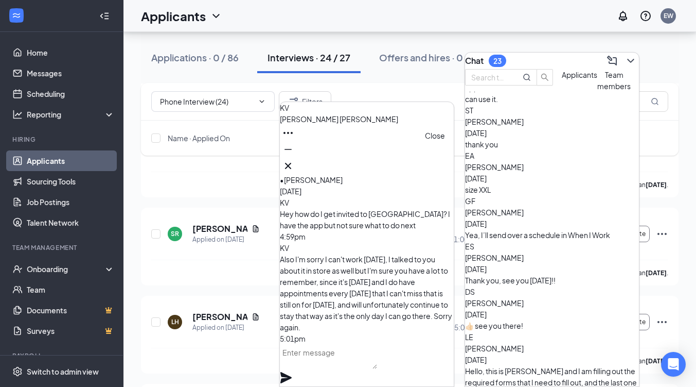
click at [294, 161] on icon "Cross" at bounding box center [288, 166] width 12 height 12
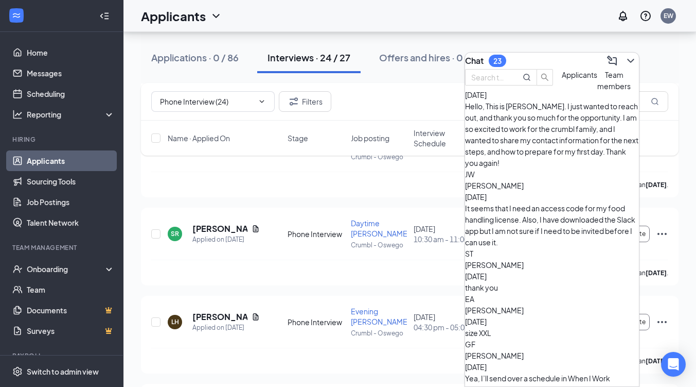
scroll to position [782, 0]
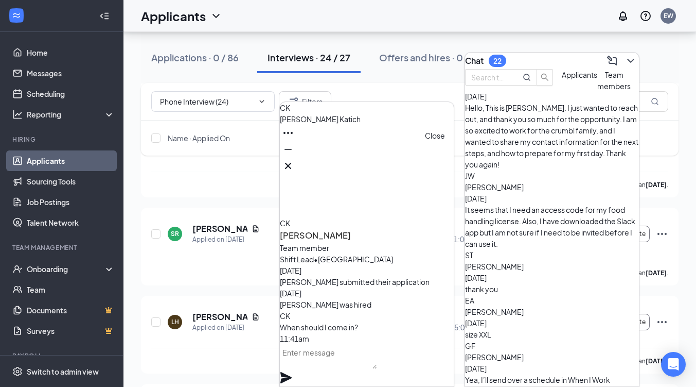
click at [294, 160] on icon "Cross" at bounding box center [288, 166] width 12 height 12
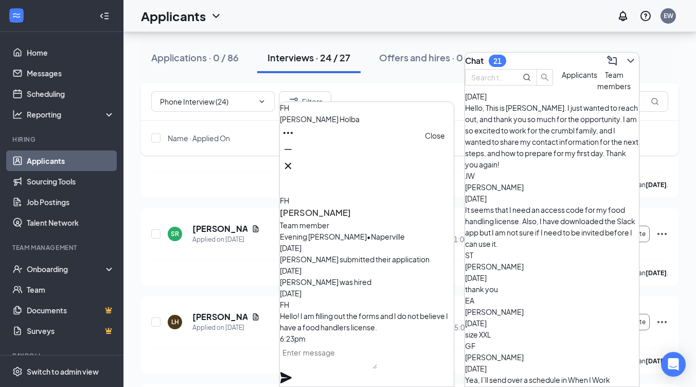
click at [294, 163] on icon "Cross" at bounding box center [288, 166] width 12 height 12
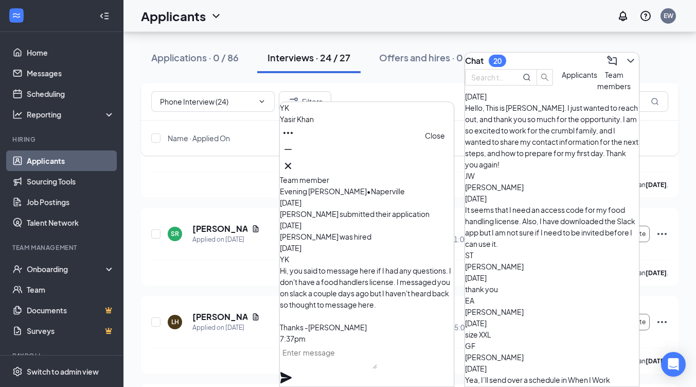
click at [294, 164] on icon "Cross" at bounding box center [288, 166] width 12 height 12
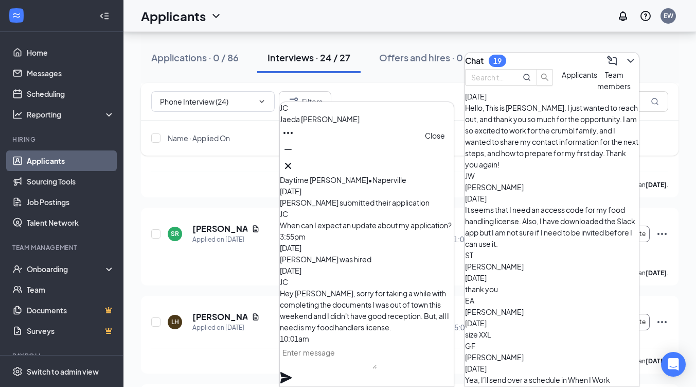
click at [294, 160] on icon "Cross" at bounding box center [288, 166] width 12 height 12
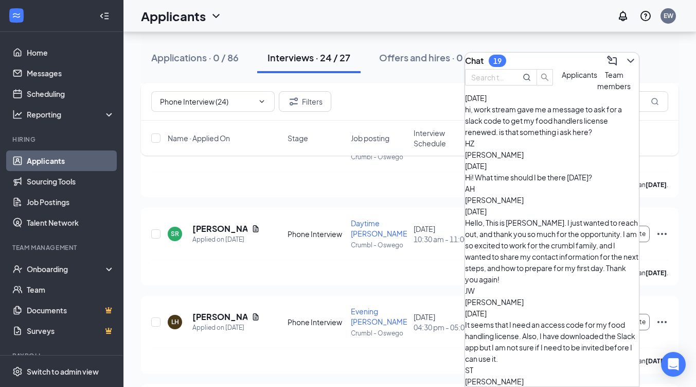
scroll to position [602, 0]
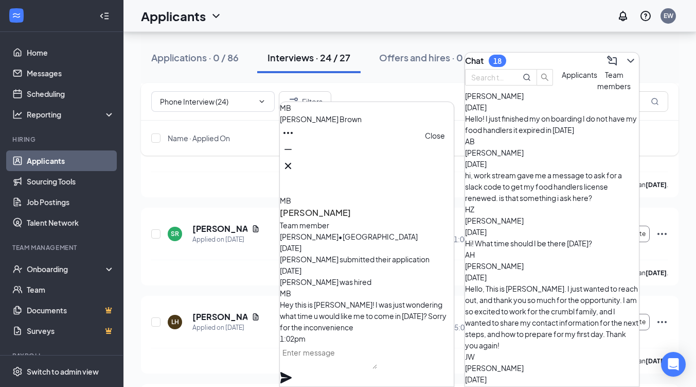
click at [291, 163] on icon "Cross" at bounding box center [288, 166] width 6 height 6
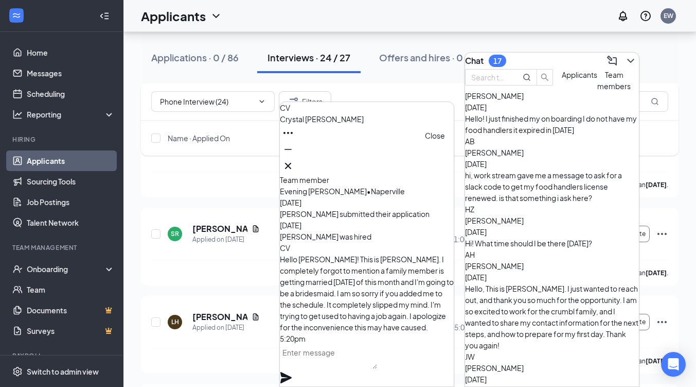
click at [291, 163] on icon "Cross" at bounding box center [288, 166] width 6 height 6
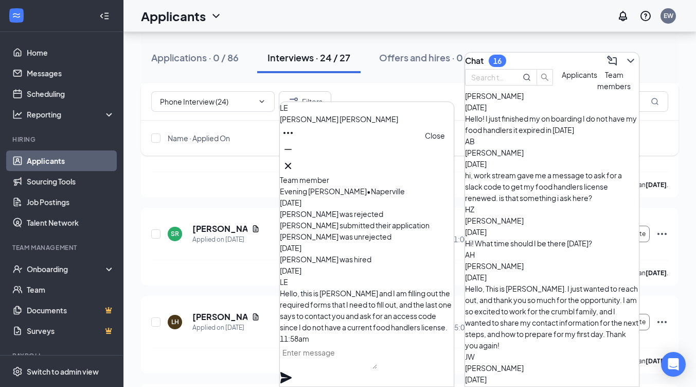
click at [294, 163] on icon "Cross" at bounding box center [288, 166] width 12 height 12
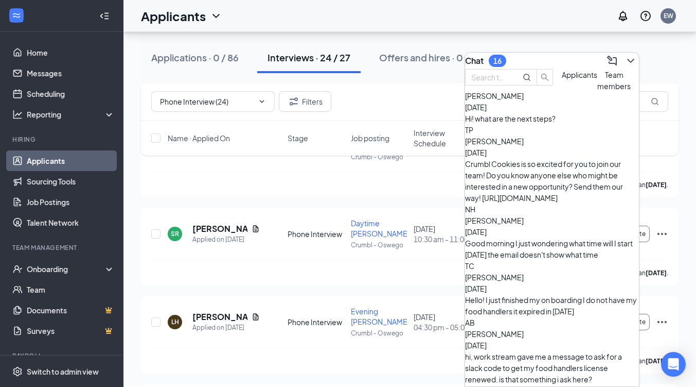
scroll to position [422, 0]
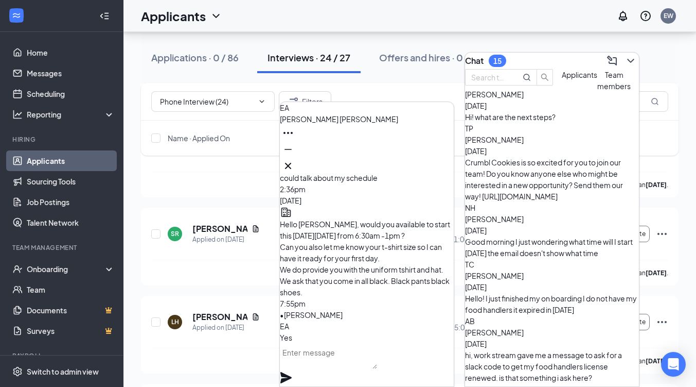
scroll to position [0, 0]
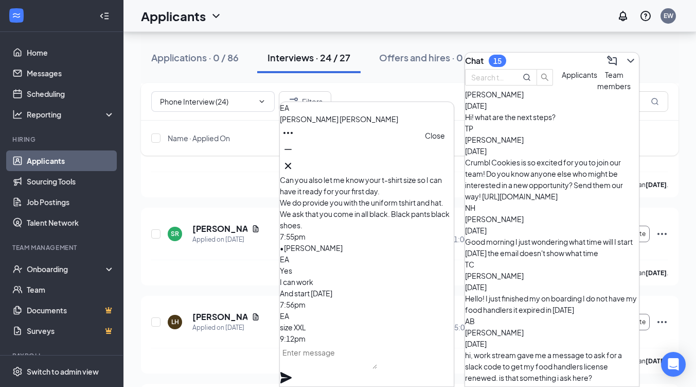
click at [294, 160] on icon "Cross" at bounding box center [288, 166] width 12 height 12
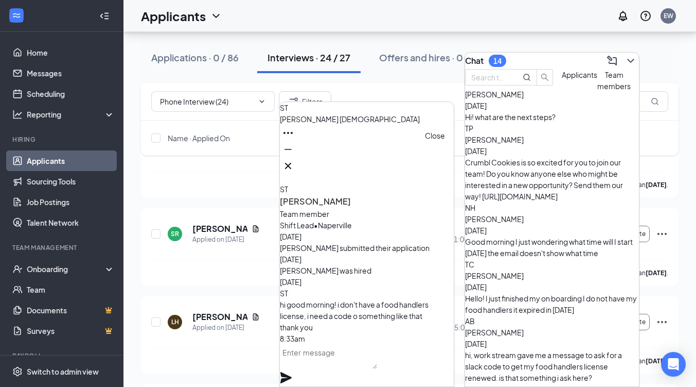
click at [291, 163] on icon "Cross" at bounding box center [288, 166] width 6 height 6
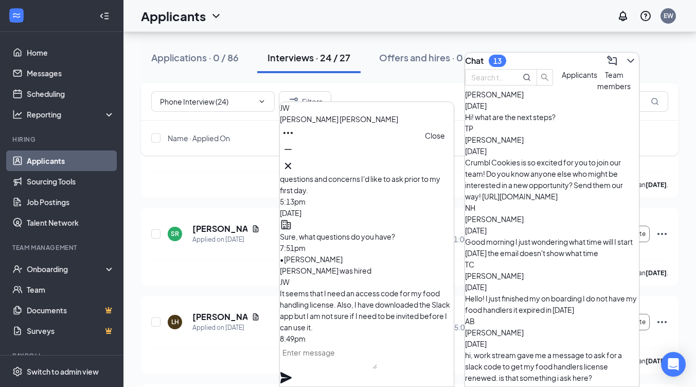
click at [294, 161] on icon "Cross" at bounding box center [288, 166] width 12 height 12
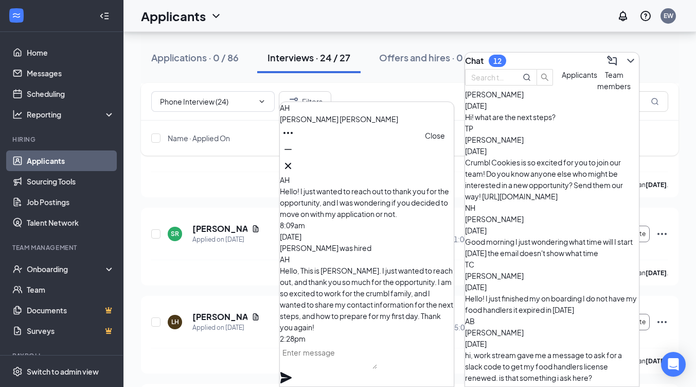
click at [294, 166] on icon "Cross" at bounding box center [288, 166] width 12 height 12
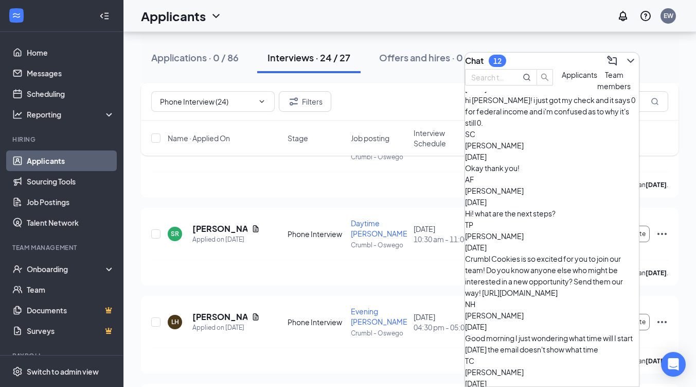
scroll to position [327, 0]
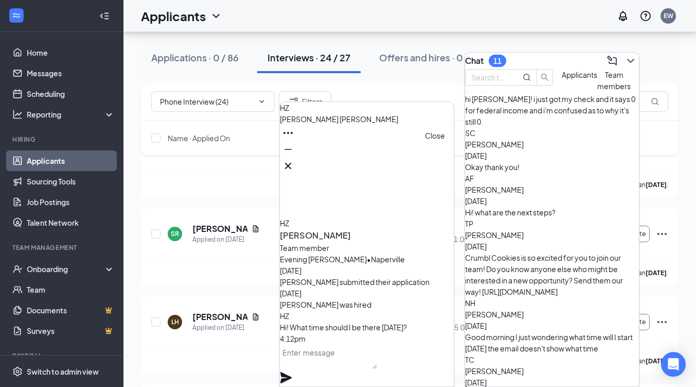
click at [294, 164] on icon "Cross" at bounding box center [288, 166] width 12 height 12
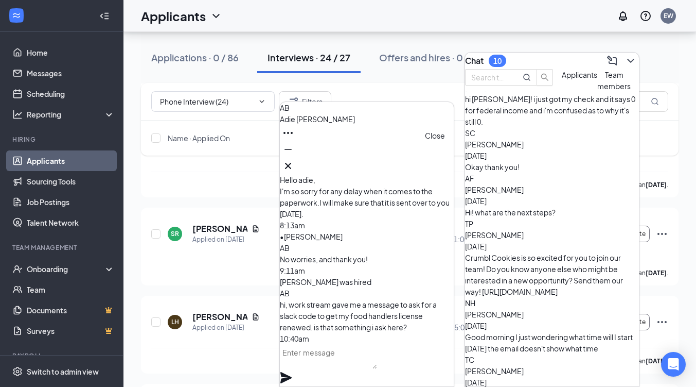
click at [294, 160] on icon "Cross" at bounding box center [288, 166] width 12 height 12
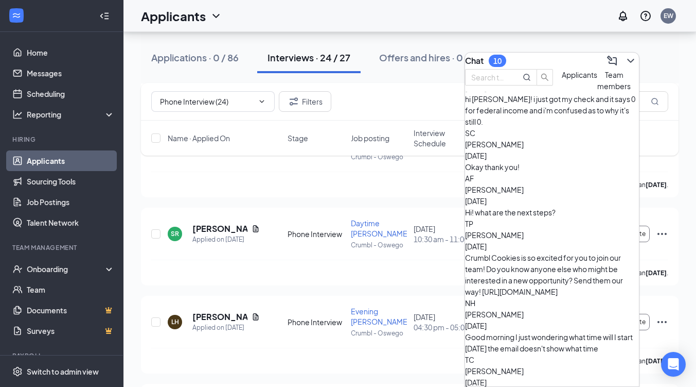
click at [524, 366] on span "Tiana Campos" at bounding box center [494, 370] width 59 height 9
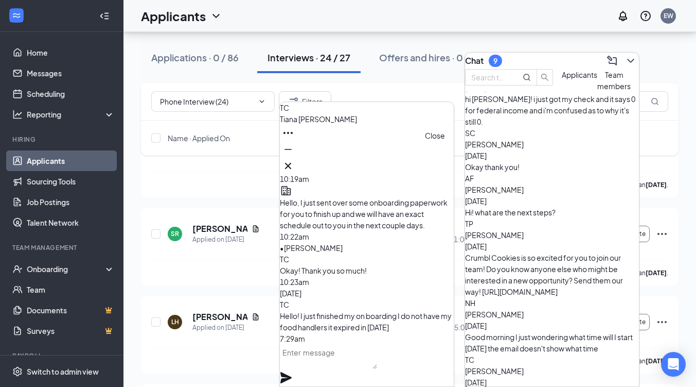
click at [294, 160] on icon "Cross" at bounding box center [288, 166] width 12 height 12
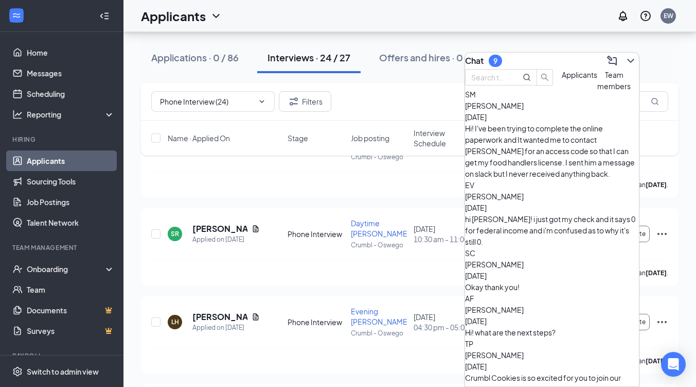
scroll to position [156, 0]
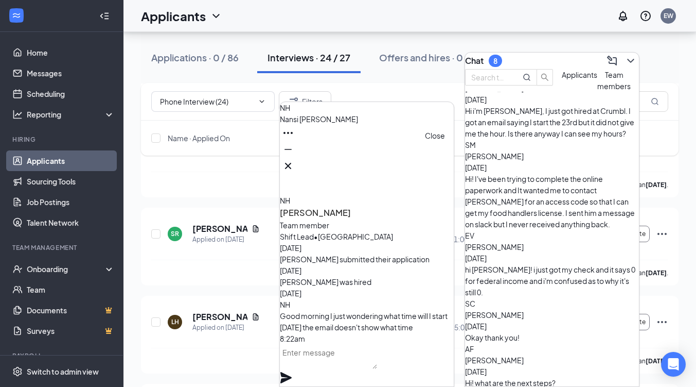
click at [294, 163] on icon "Cross" at bounding box center [288, 166] width 12 height 12
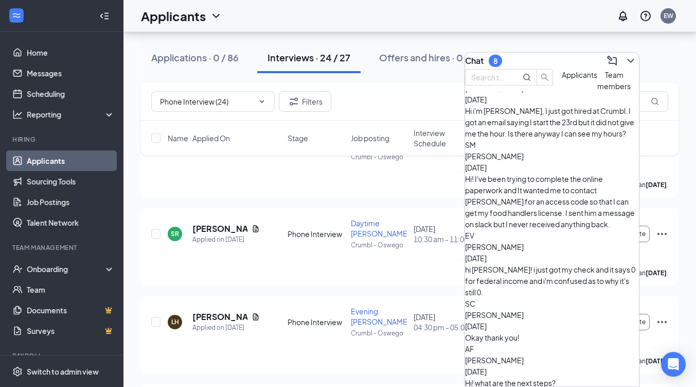
click at [524, 355] on span "Avery Fick" at bounding box center [494, 359] width 59 height 9
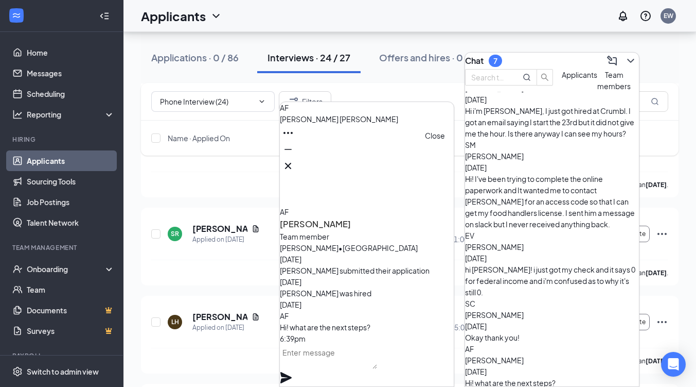
click at [294, 160] on icon "Cross" at bounding box center [288, 166] width 12 height 12
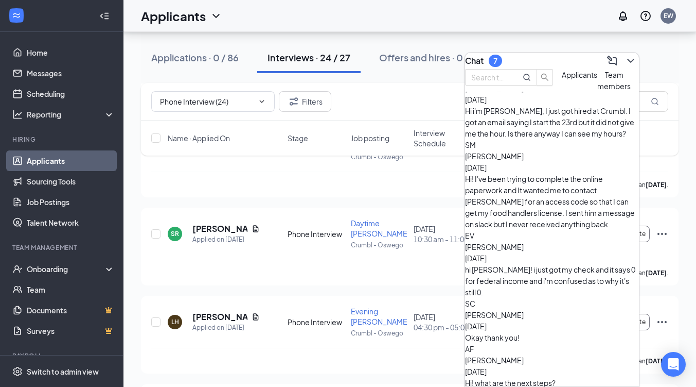
click at [534, 331] on div "Okay thank you!" at bounding box center [552, 336] width 174 height 11
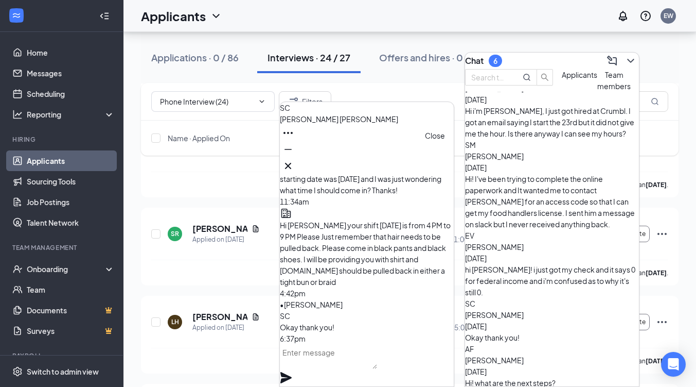
click at [294, 160] on icon "Cross" at bounding box center [288, 166] width 12 height 12
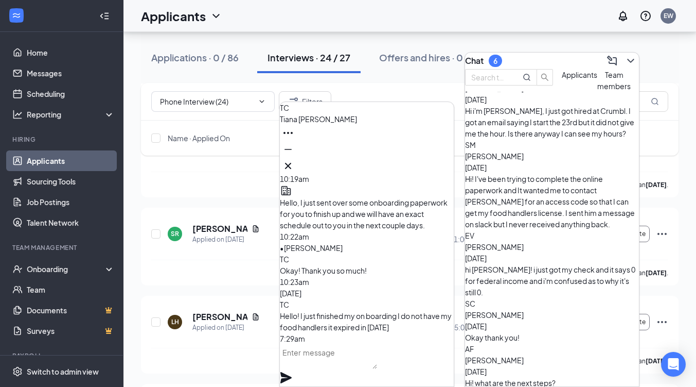
click at [291, 163] on icon "Cross" at bounding box center [288, 166] width 6 height 6
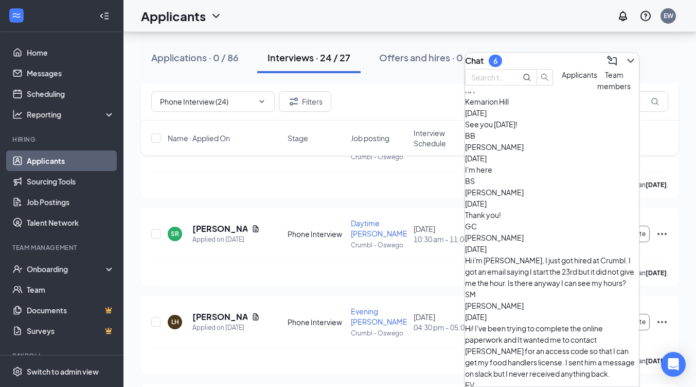
scroll to position [0, 0]
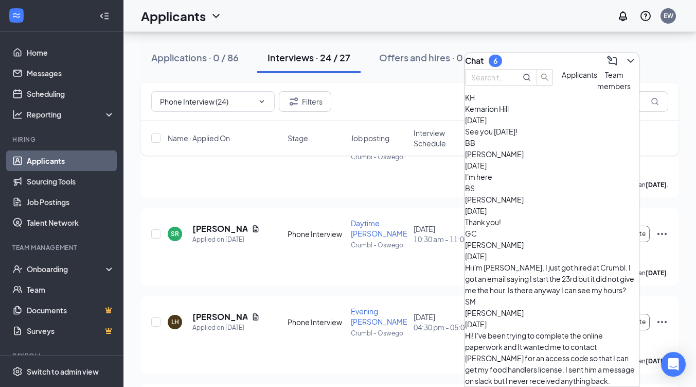
click at [524, 308] on span "Sara Morton" at bounding box center [494, 312] width 59 height 9
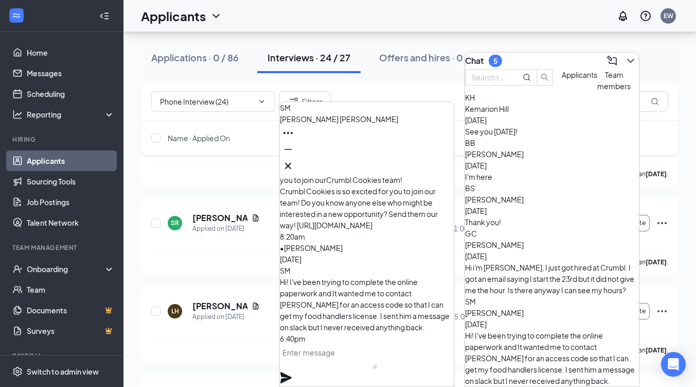
click at [369, 367] on textarea at bounding box center [328, 356] width 97 height 25
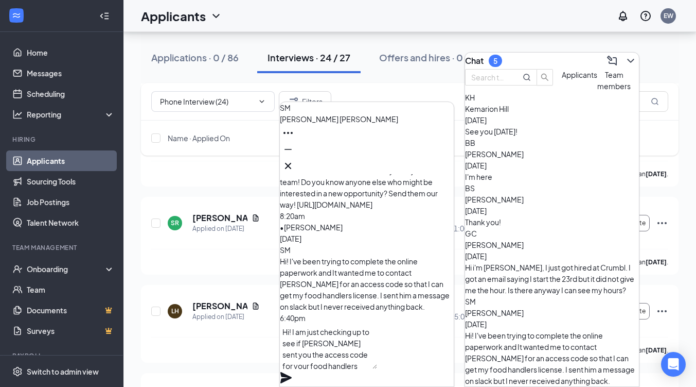
type textarea "Hi! I am just checking up to see if Brian sent you the access code for your foo…"
click at [292, 371] on icon "Plane" at bounding box center [286, 377] width 12 height 12
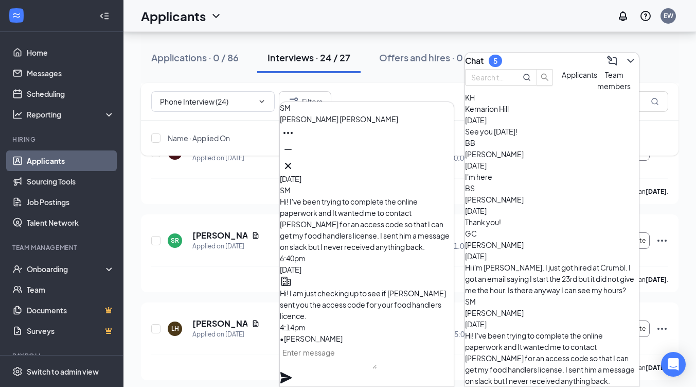
scroll to position [1770, 0]
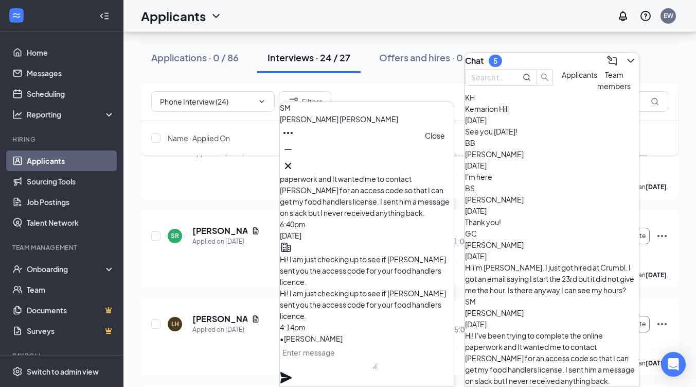
click at [291, 163] on icon "Cross" at bounding box center [288, 166] width 6 height 6
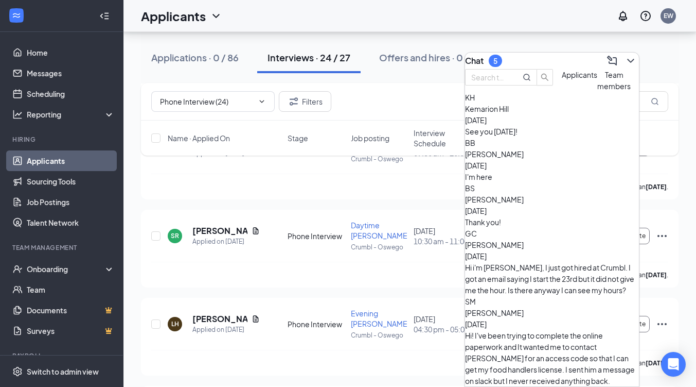
click at [531, 180] on div "Briana Brito-Linares Sep 1 I'm here" at bounding box center [552, 165] width 174 height 34
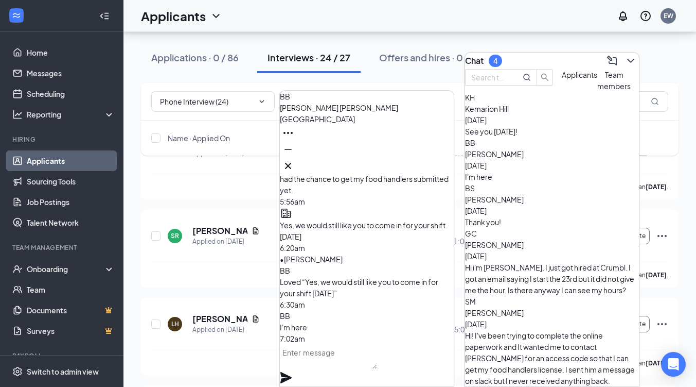
click at [437, 171] on div "BB Briana Brito-Linares" at bounding box center [367, 132] width 174 height 83
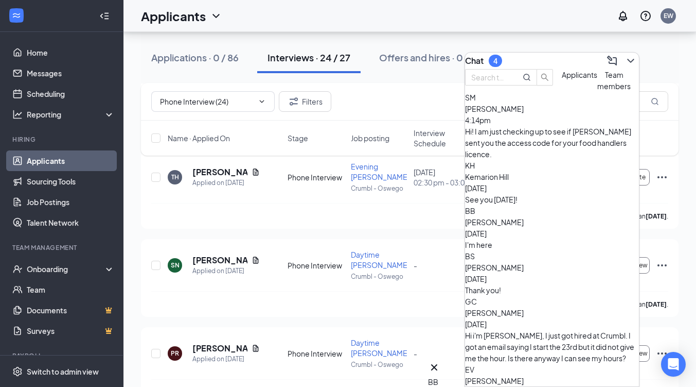
scroll to position [1282, 0]
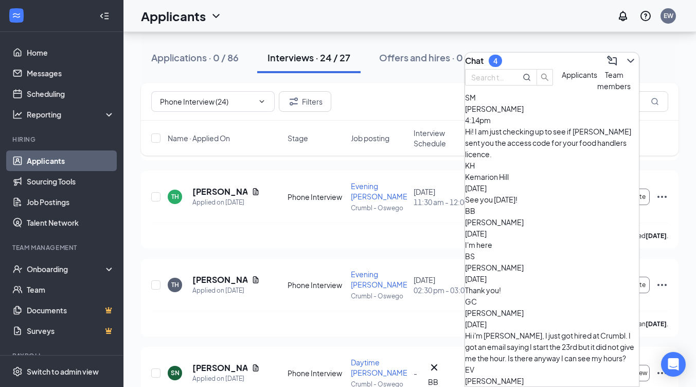
click at [562, 92] on div "Applicants" at bounding box center [580, 80] width 36 height 23
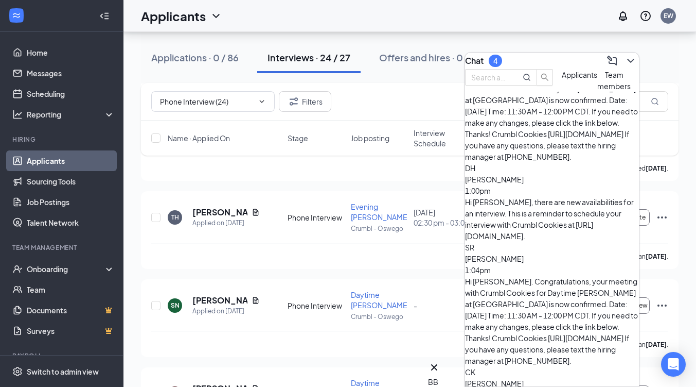
scroll to position [1349, 0]
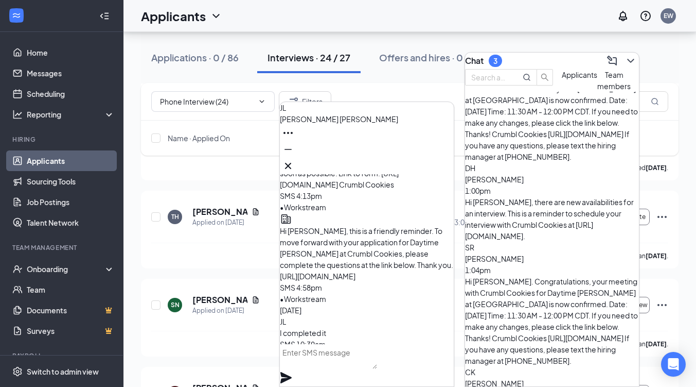
scroll to position [0, 0]
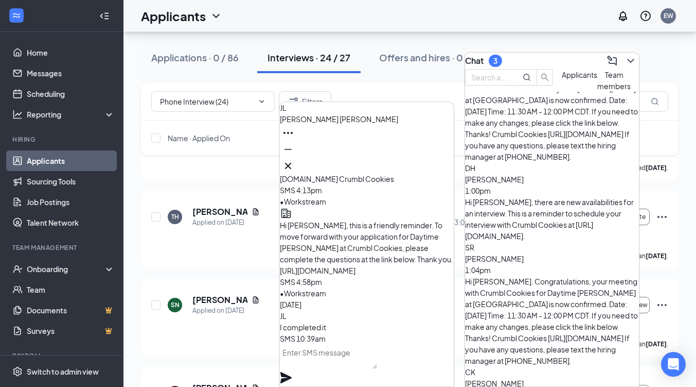
click at [351, 369] on textarea at bounding box center [328, 356] width 97 height 25
type textarea "T"
click at [294, 167] on icon "Cross" at bounding box center [288, 166] width 12 height 12
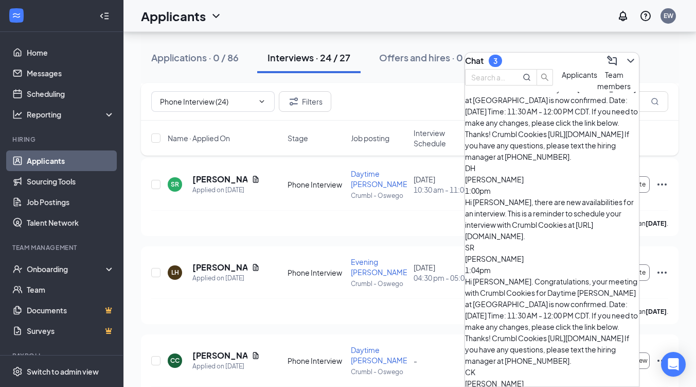
scroll to position [1870, 0]
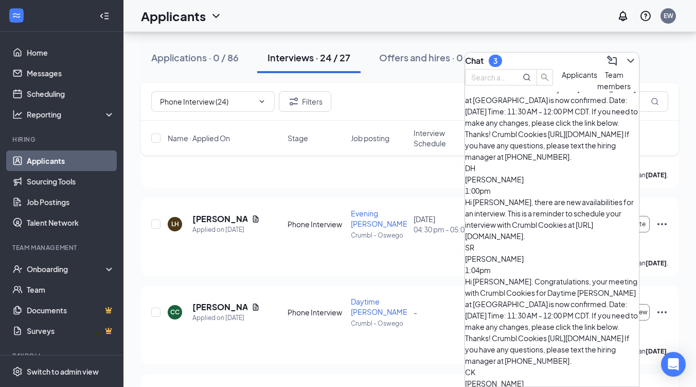
click at [598, 92] on button "Team members" at bounding box center [614, 80] width 33 height 23
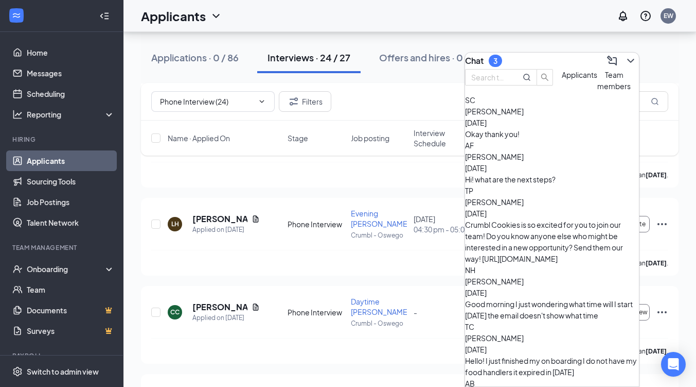
click at [498, 57] on div "3" at bounding box center [496, 61] width 4 height 9
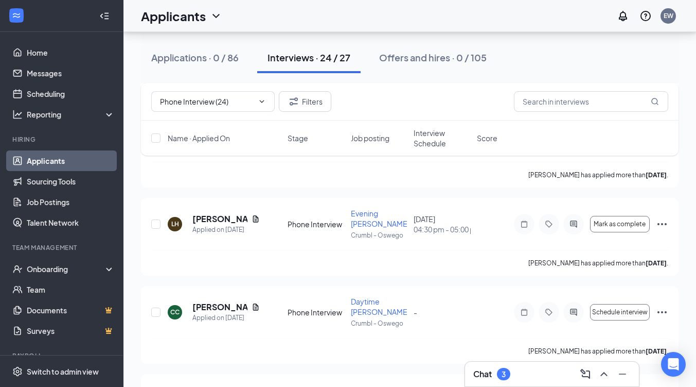
scroll to position [0, 0]
click at [505, 366] on div "Chat 3" at bounding box center [552, 373] width 157 height 16
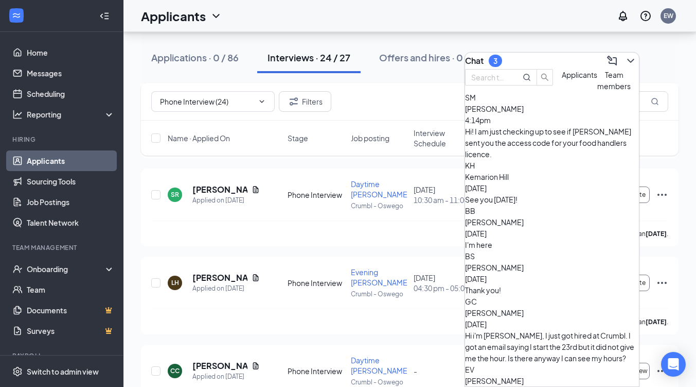
scroll to position [1811, 0]
click at [562, 92] on div "Applicants" at bounding box center [580, 80] width 36 height 23
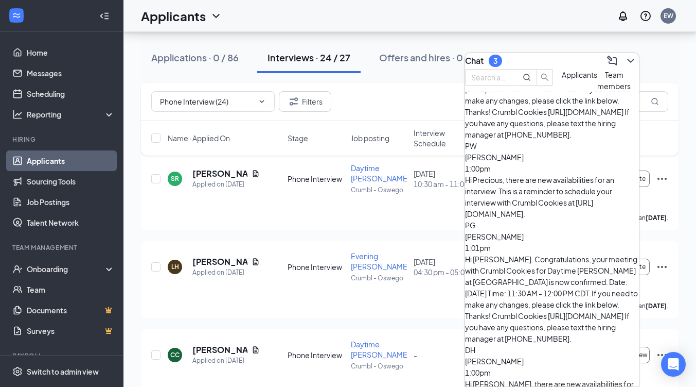
scroll to position [152, 0]
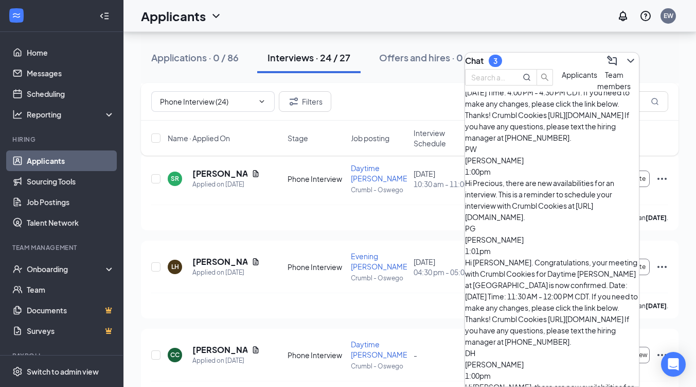
click at [185, 59] on div "Applications · 0 / 86" at bounding box center [194, 57] width 87 height 13
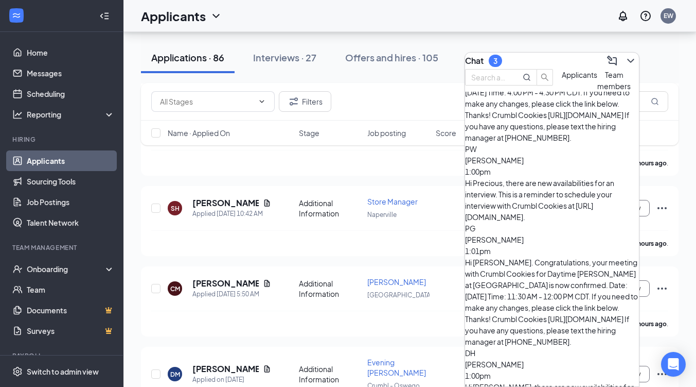
scroll to position [143, 0]
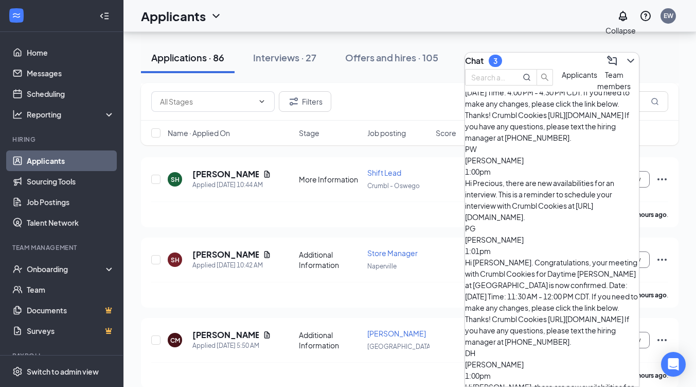
click at [625, 55] on icon "ChevronDown" at bounding box center [631, 61] width 12 height 12
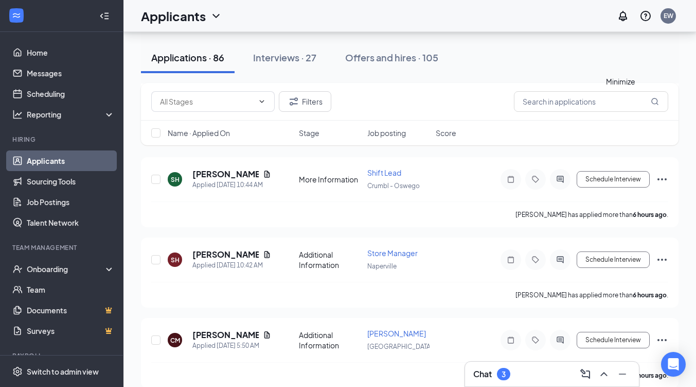
scroll to position [0, 0]
click at [586, 103] on input "text" at bounding box center [591, 101] width 154 height 21
type input "a"
type input "katelyn"
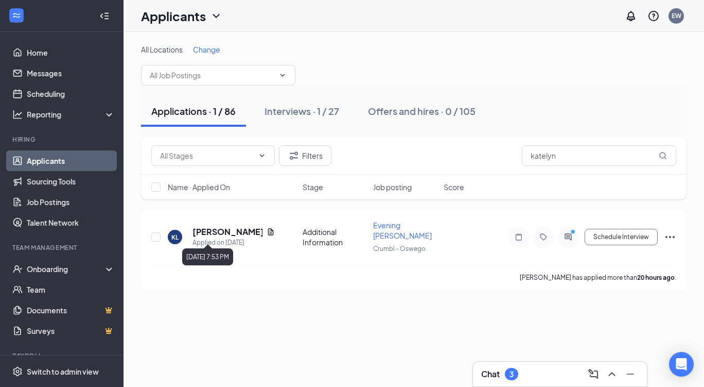
click at [230, 237] on div "Applied on Sep 14" at bounding box center [233, 242] width 82 height 10
click at [228, 226] on h5 "[PERSON_NAME]" at bounding box center [227, 231] width 70 height 11
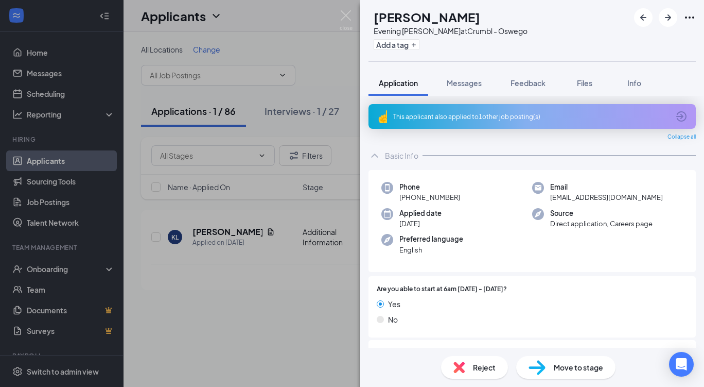
click at [356, 16] on div "KL Katelyn Linden Evening Baker at Crumbl - Oswego Add a tag Application Messag…" at bounding box center [352, 193] width 704 height 387
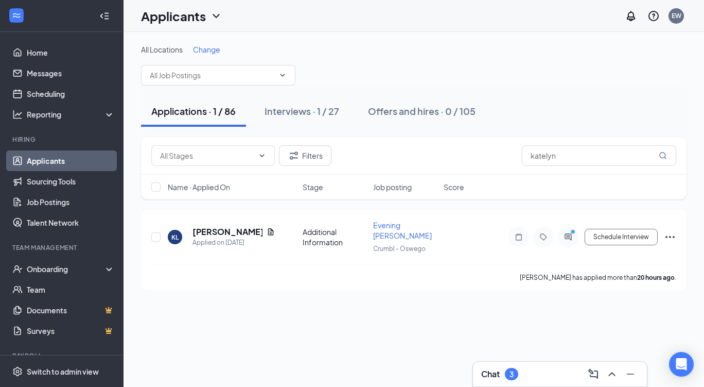
click at [304, 120] on button "Interviews · 1 / 27" at bounding box center [301, 111] width 95 height 31
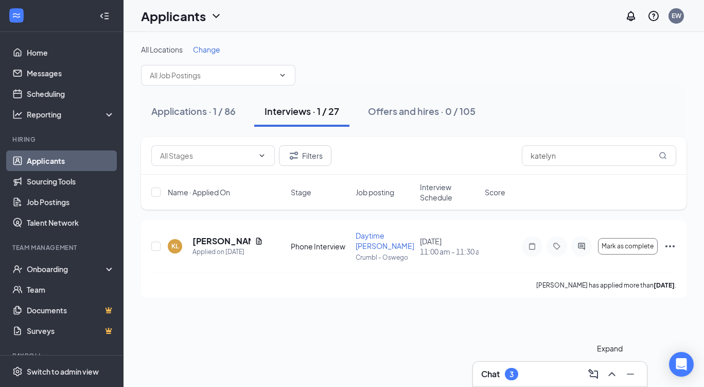
click at [609, 371] on icon "ChevronUp" at bounding box center [612, 373] width 12 height 12
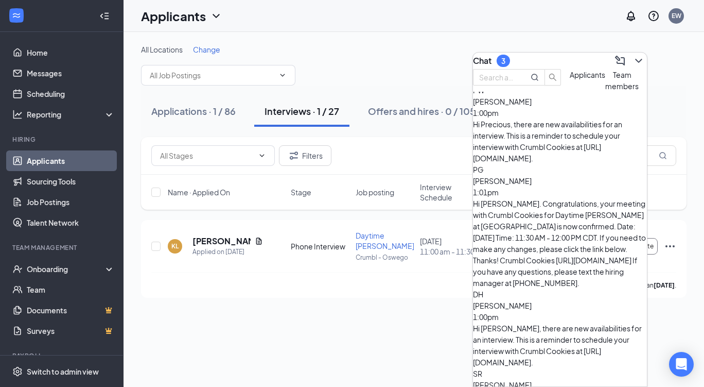
scroll to position [216, 0]
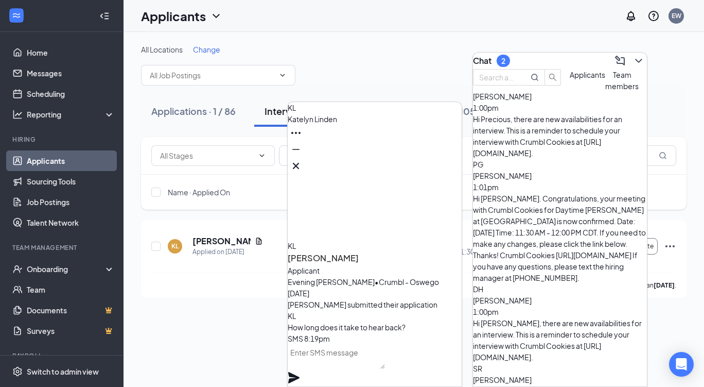
scroll to position [0, 0]
click at [304, 157] on button at bounding box center [296, 165] width 16 height 16
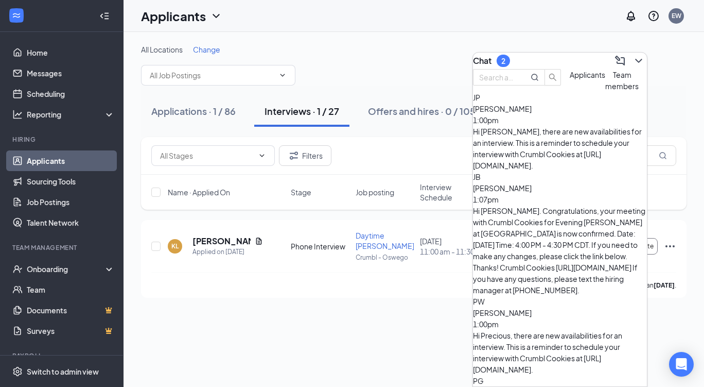
click at [605, 91] on span "Team members" at bounding box center [621, 80] width 33 height 21
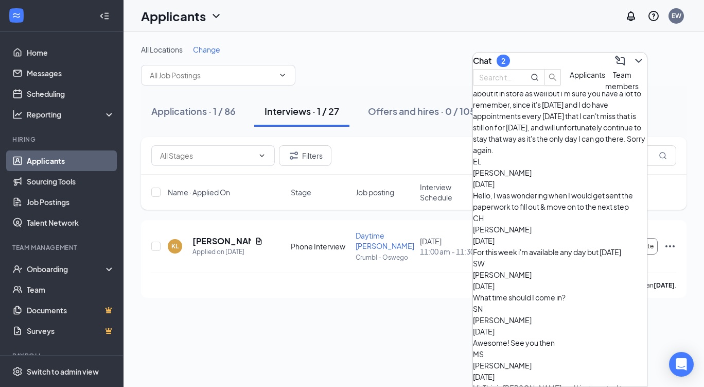
scroll to position [1950, 0]
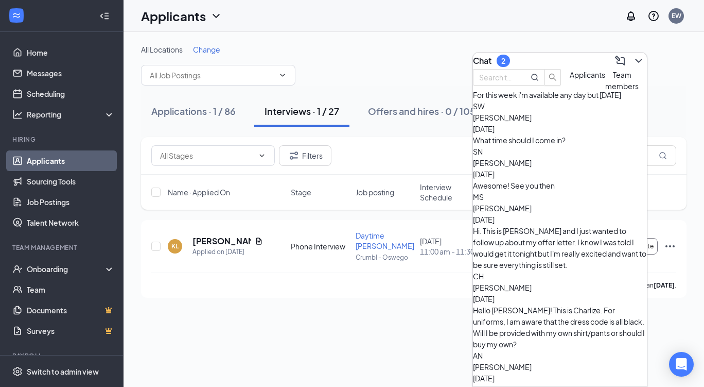
click at [505, 59] on div "2" at bounding box center [503, 61] width 4 height 9
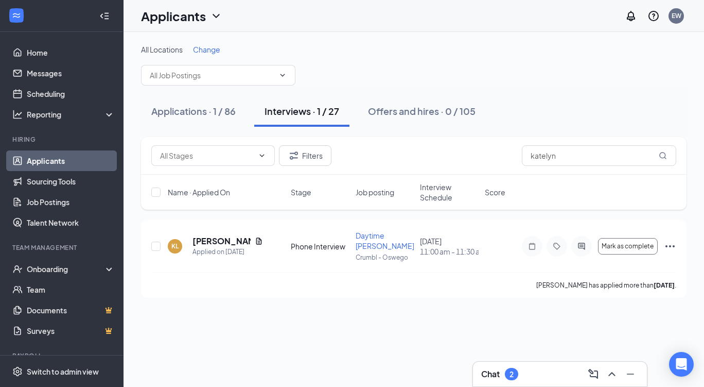
scroll to position [0, 0]
click at [512, 377] on div "2" at bounding box center [512, 374] width 4 height 9
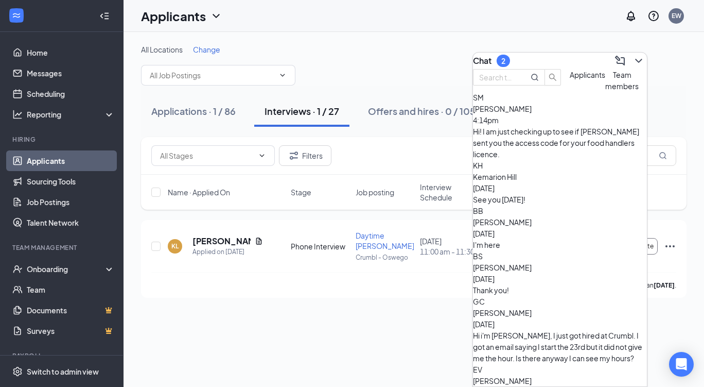
click at [570, 92] on button "Applicants" at bounding box center [588, 80] width 36 height 23
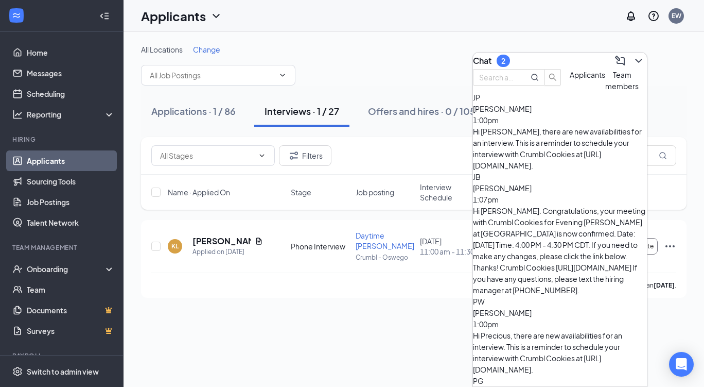
click at [548, 153] on div "Hi [PERSON_NAME], there are new availabilities for an interview. This is a remi…" at bounding box center [560, 148] width 174 height 45
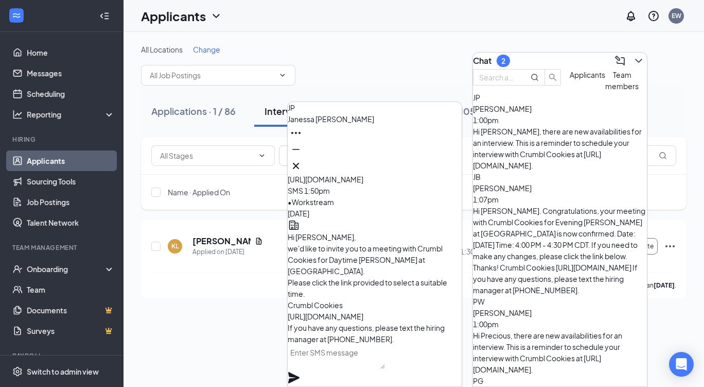
scroll to position [-103, 0]
click at [302, 162] on icon "Cross" at bounding box center [296, 166] width 12 height 12
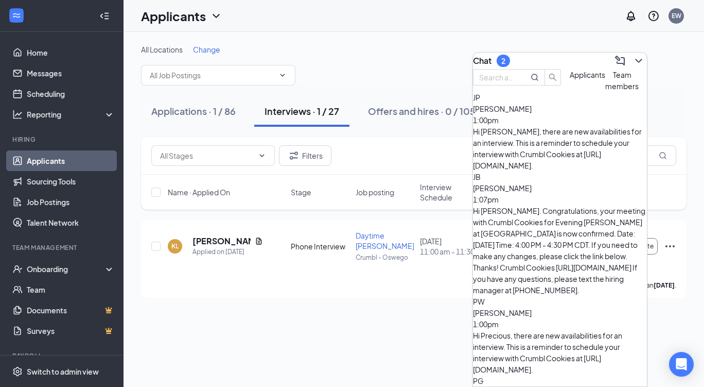
click at [605, 91] on span "Team members" at bounding box center [621, 80] width 33 height 21
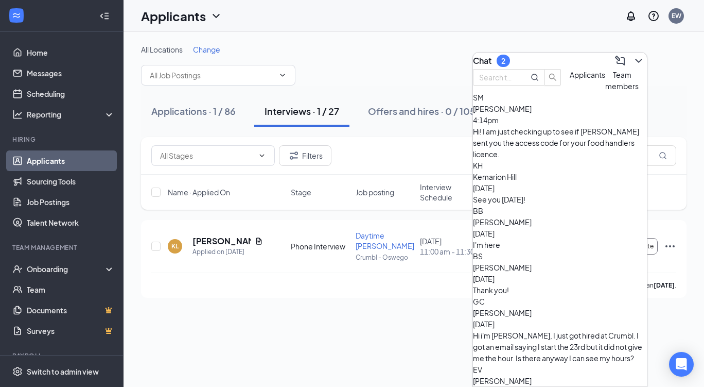
click at [570, 92] on button "Applicants" at bounding box center [588, 80] width 36 height 23
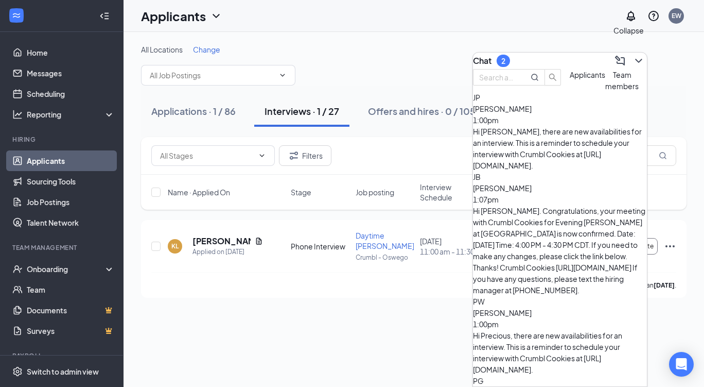
click at [633, 62] on icon "ChevronDown" at bounding box center [639, 61] width 12 height 12
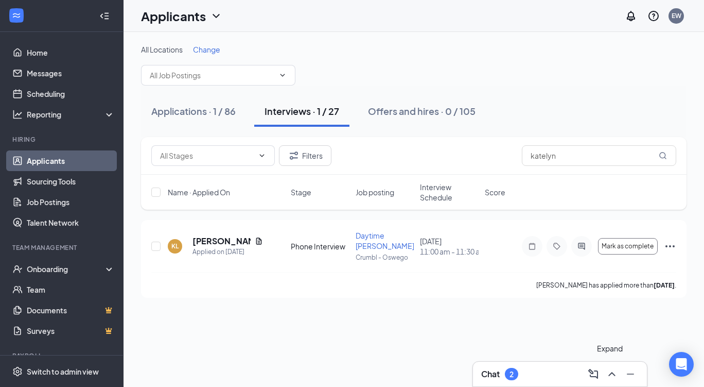
click at [610, 368] on icon "ChevronUp" at bounding box center [612, 373] width 12 height 12
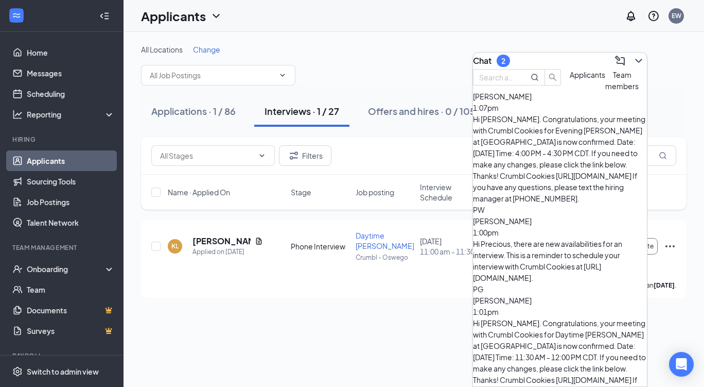
scroll to position [0, 0]
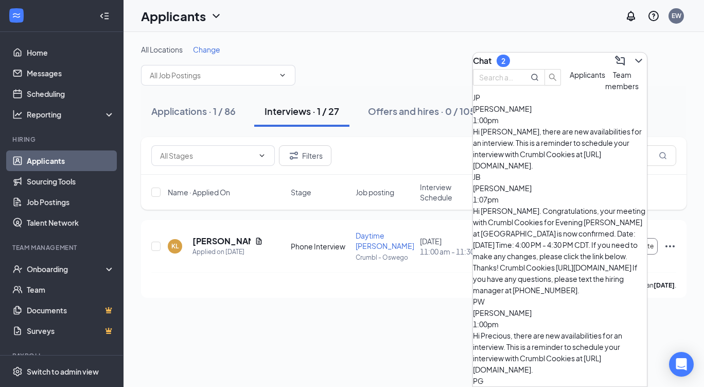
click at [510, 55] on div "2" at bounding box center [503, 61] width 13 height 12
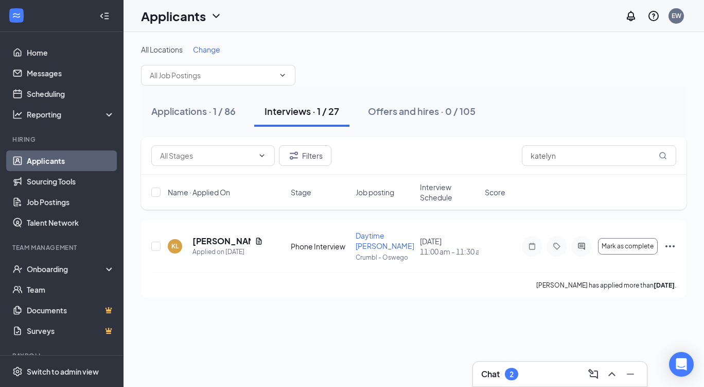
click at [515, 54] on div "All Locations Change" at bounding box center [414, 49] width 546 height 10
click at [515, 369] on div "2" at bounding box center [511, 373] width 13 height 12
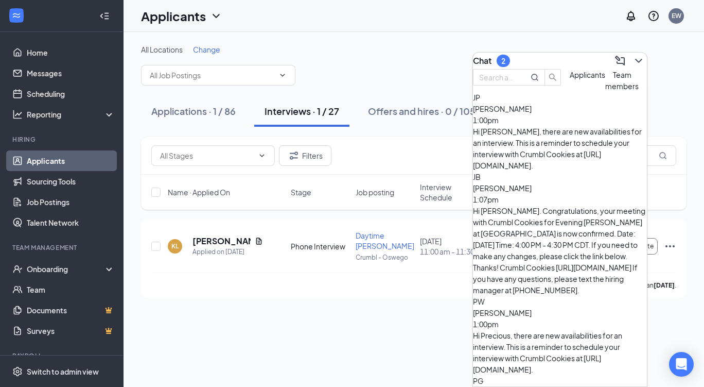
click at [605, 92] on div "Team members" at bounding box center [621, 80] width 33 height 23
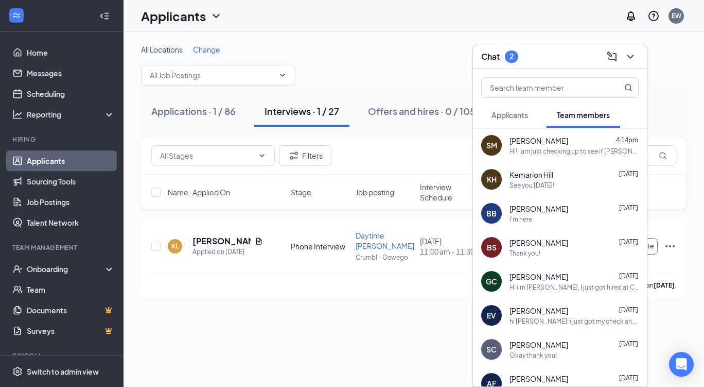
click at [525, 111] on span "Applicants" at bounding box center [510, 114] width 37 height 9
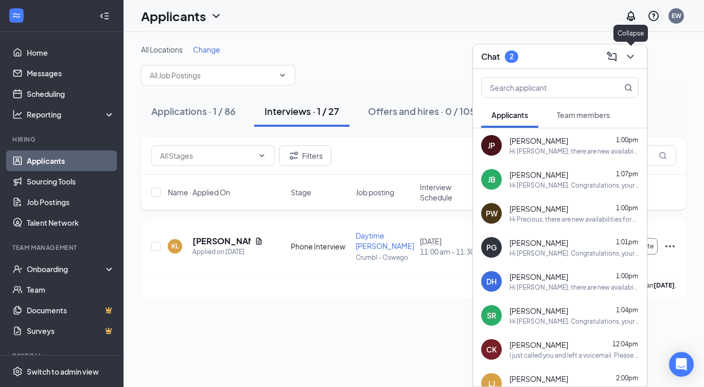
click at [629, 59] on icon "ChevronDown" at bounding box center [630, 56] width 12 height 12
